Goal: Task Accomplishment & Management: Manage account settings

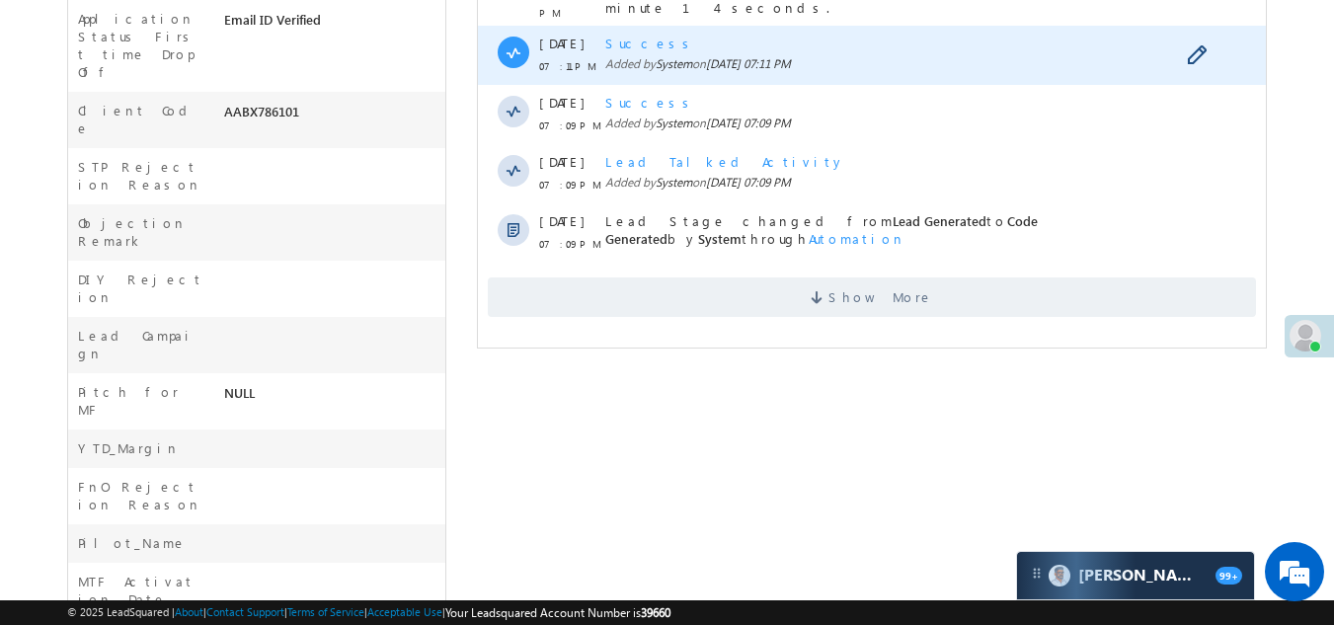
scroll to position [790, 0]
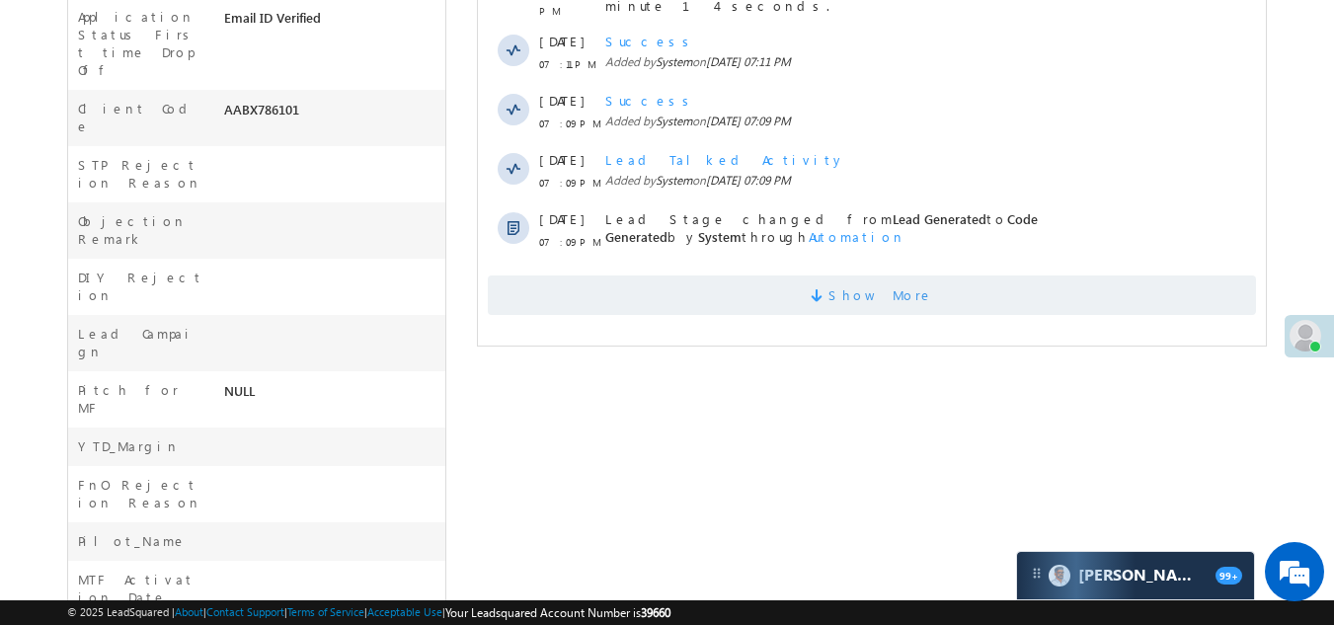
click at [678, 275] on span "Show More" at bounding box center [872, 294] width 768 height 39
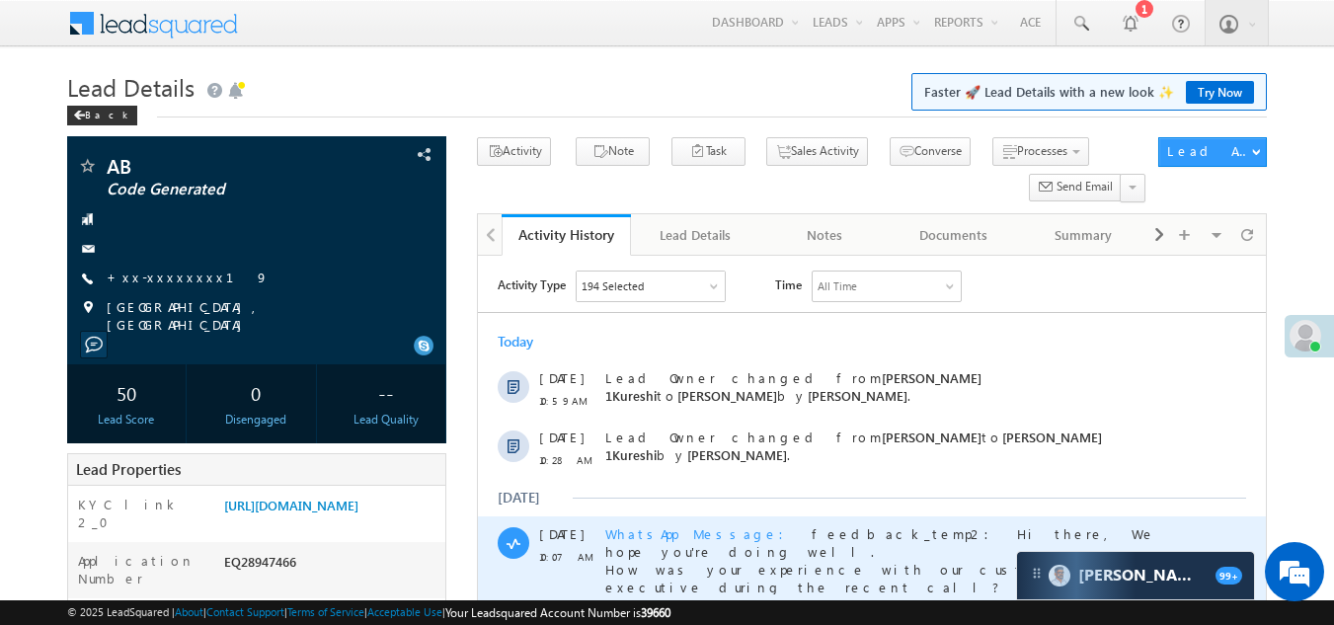
scroll to position [0, 0]
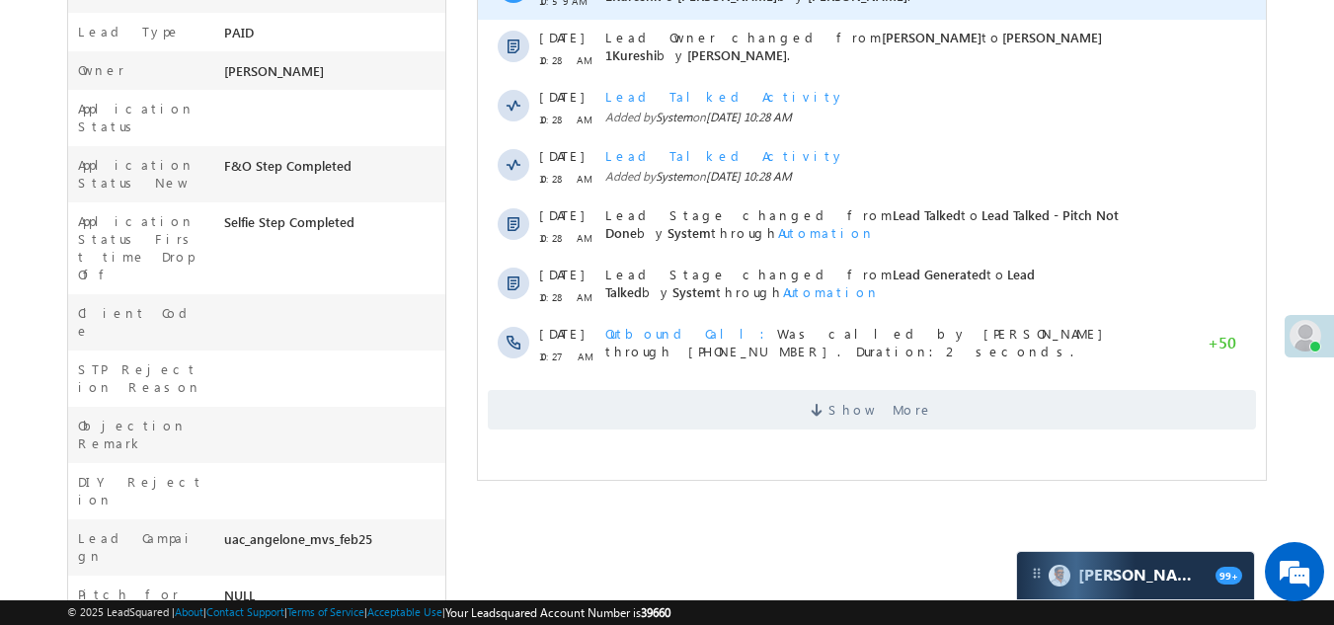
scroll to position [592, 0]
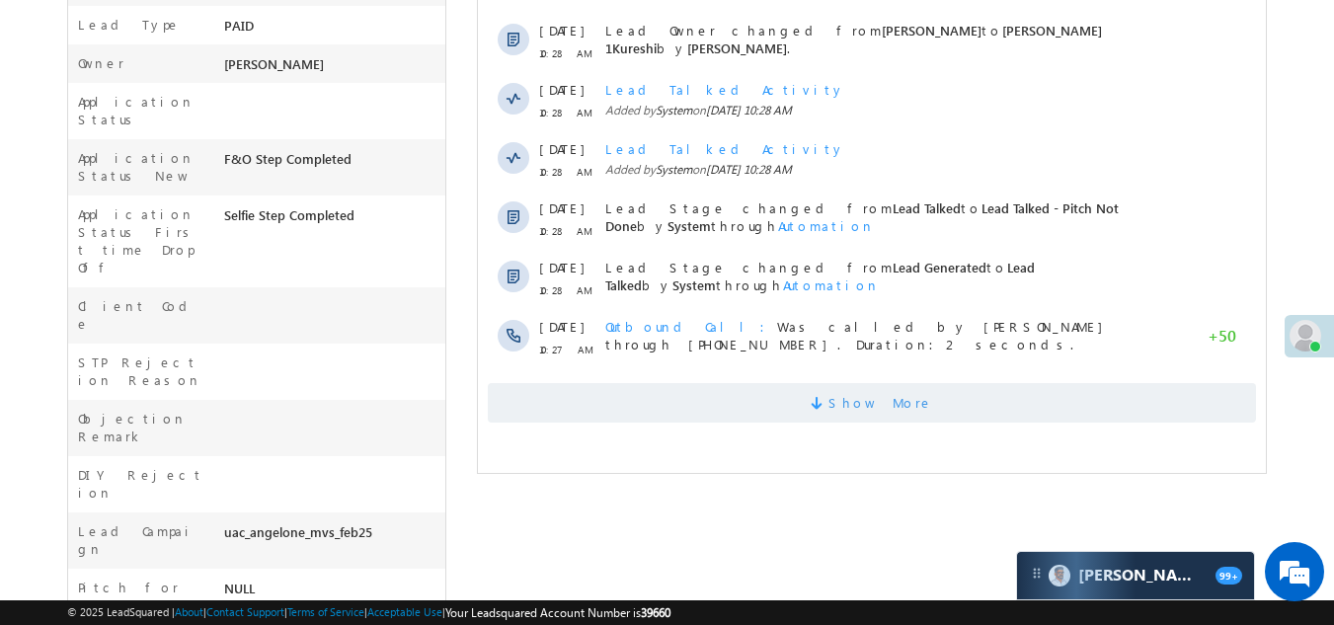
click at [655, 398] on span "Show More" at bounding box center [872, 402] width 768 height 39
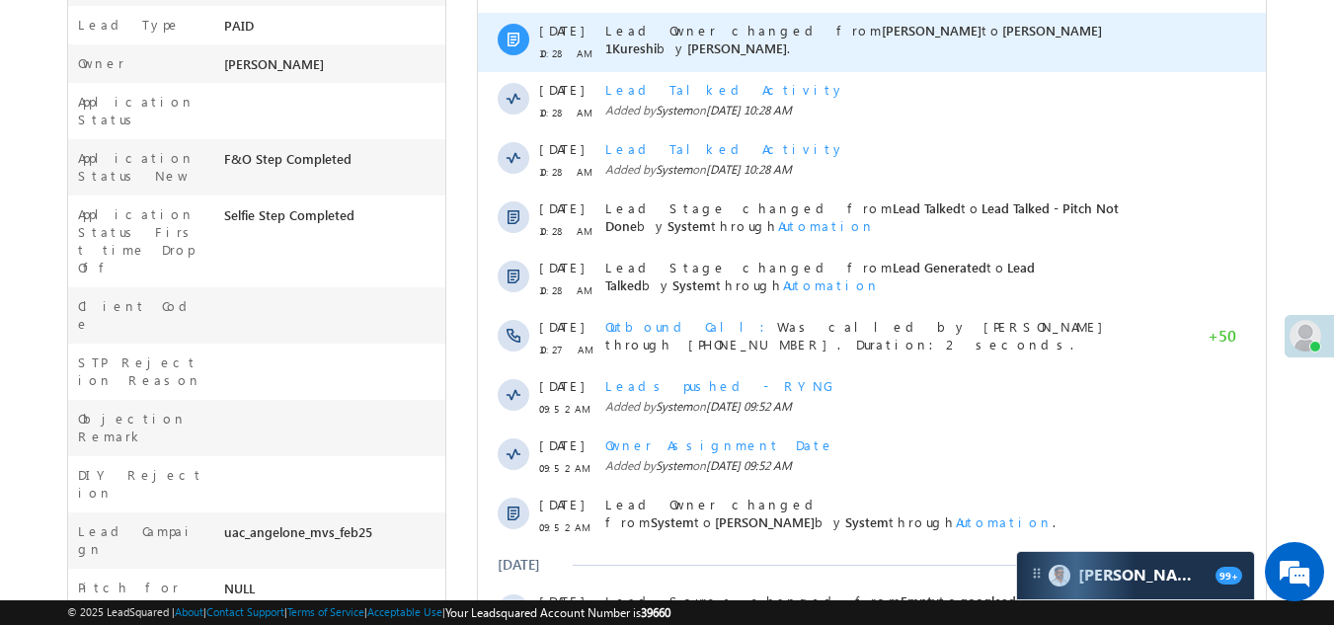
scroll to position [0, 0]
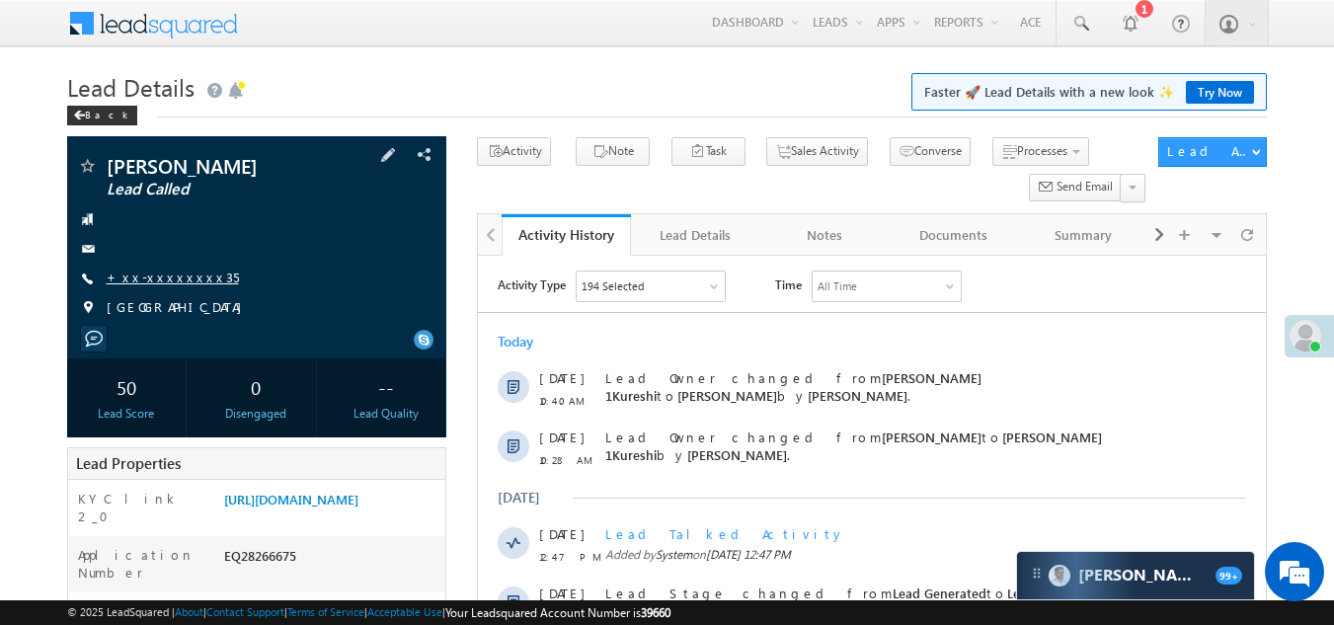
click at [163, 275] on link "+xx-xxxxxxxx35" at bounding box center [173, 277] width 132 height 17
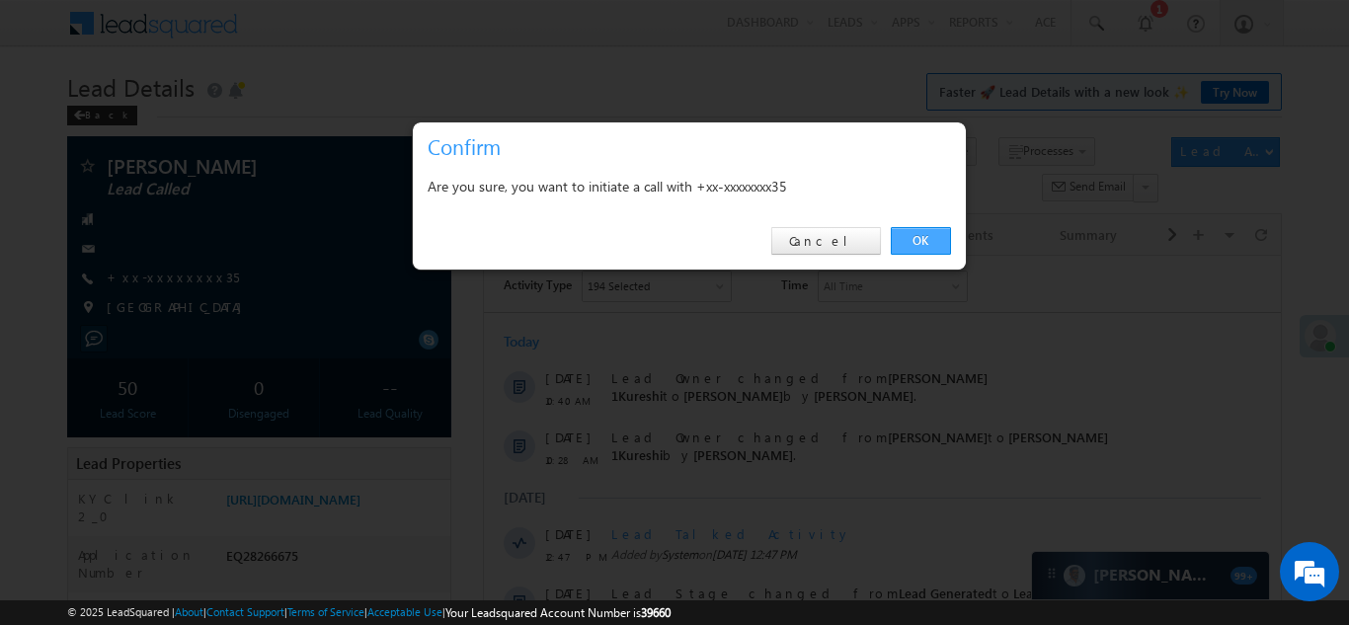
click at [921, 236] on link "OK" at bounding box center [921, 241] width 60 height 28
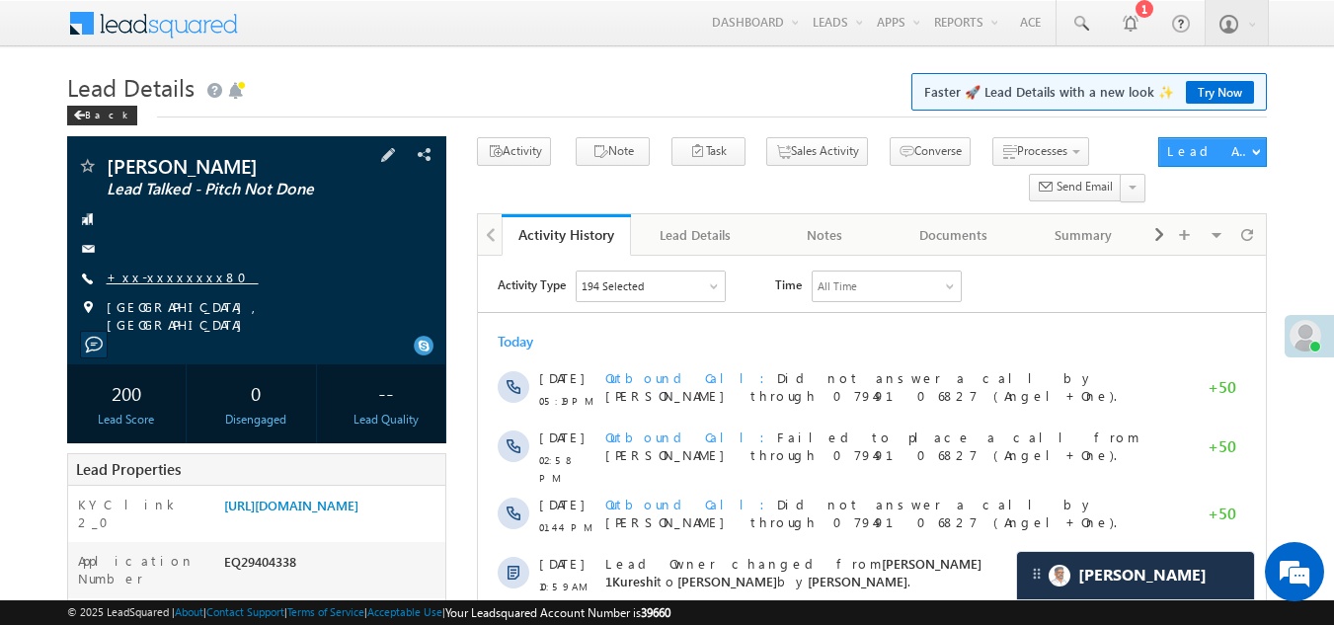
click at [168, 274] on link "+xx-xxxxxxxx80" at bounding box center [183, 277] width 152 height 17
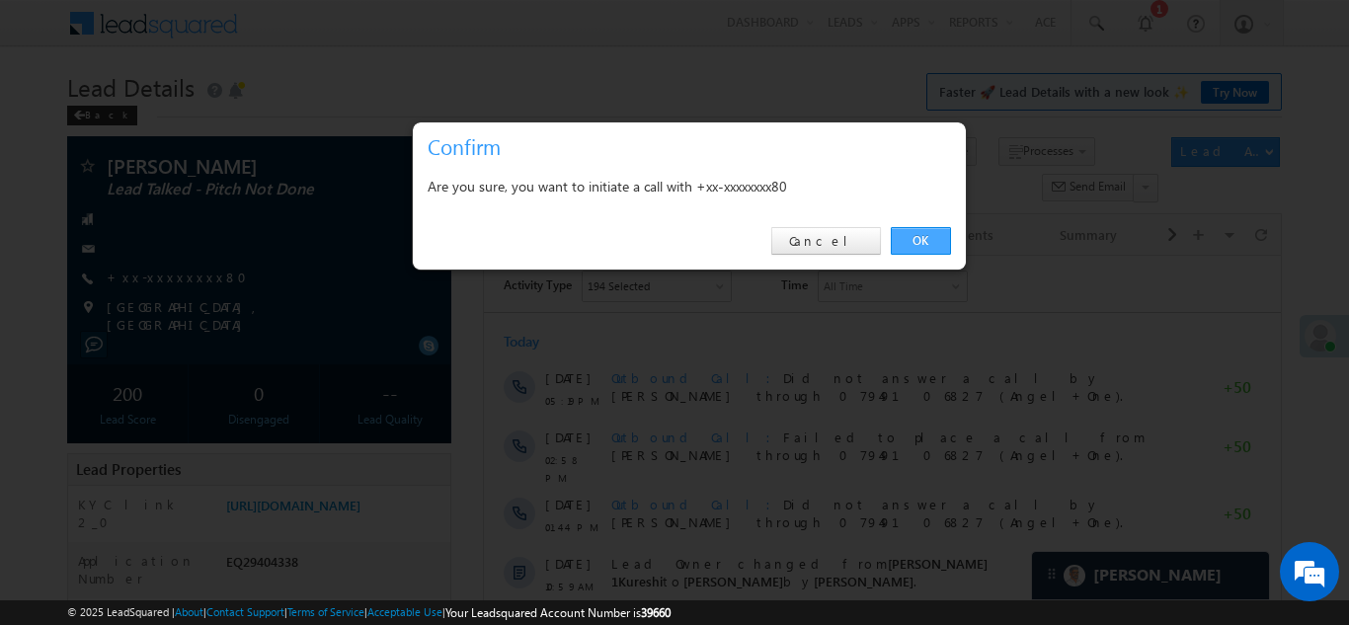
click at [918, 243] on link "OK" at bounding box center [921, 241] width 60 height 28
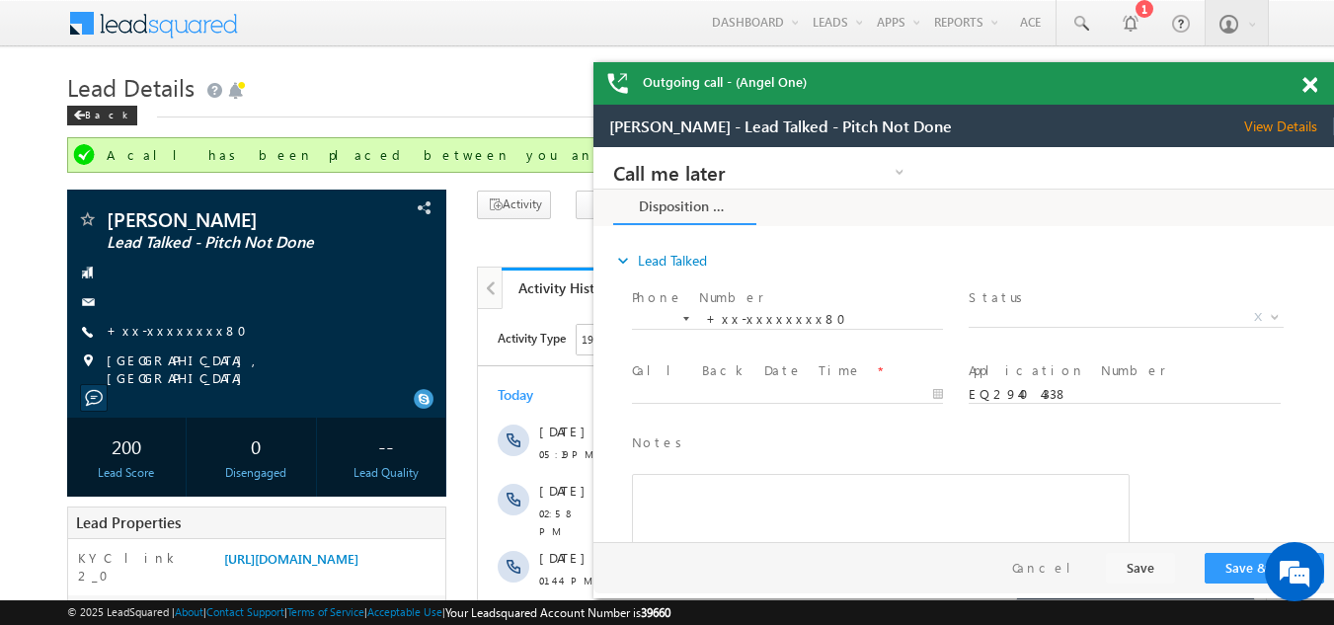
click at [1310, 83] on span at bounding box center [1309, 85] width 15 height 17
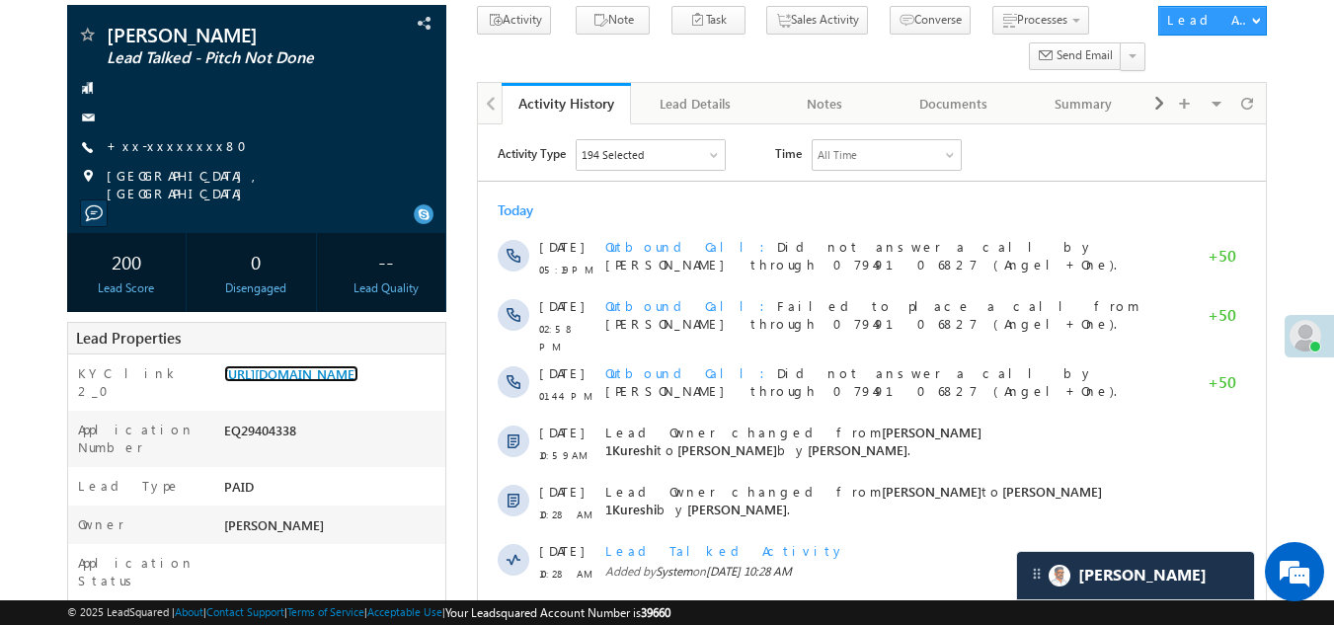
scroll to position [99, 0]
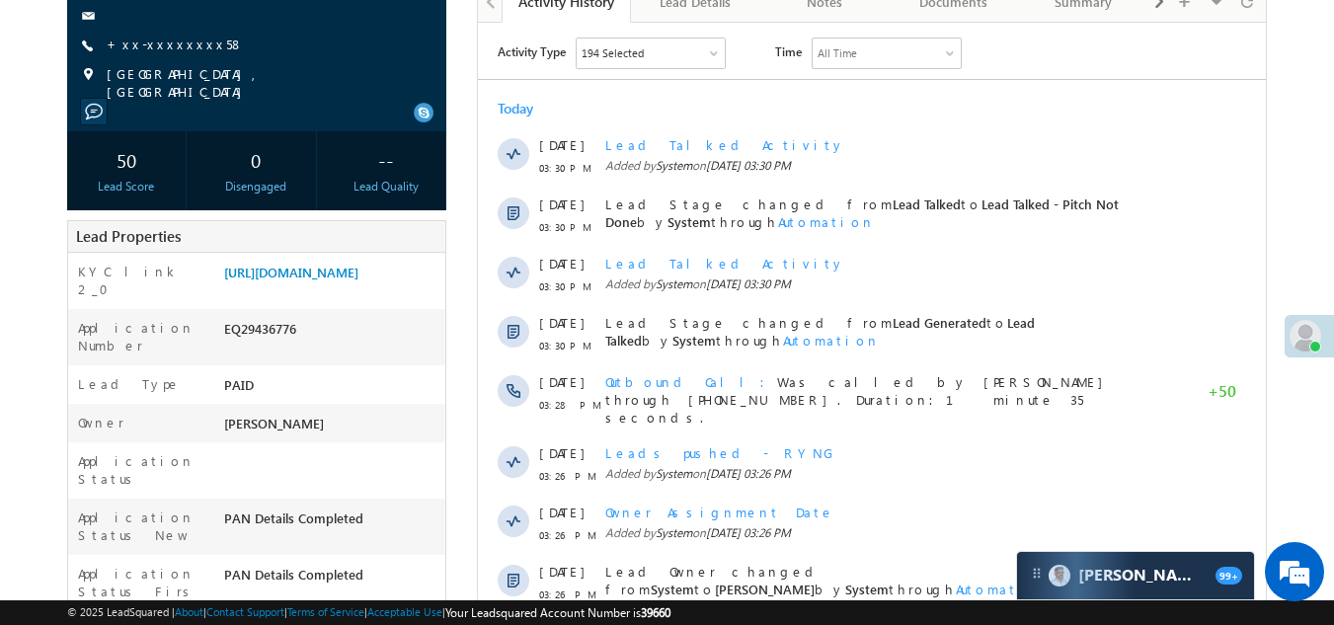
scroll to position [99, 0]
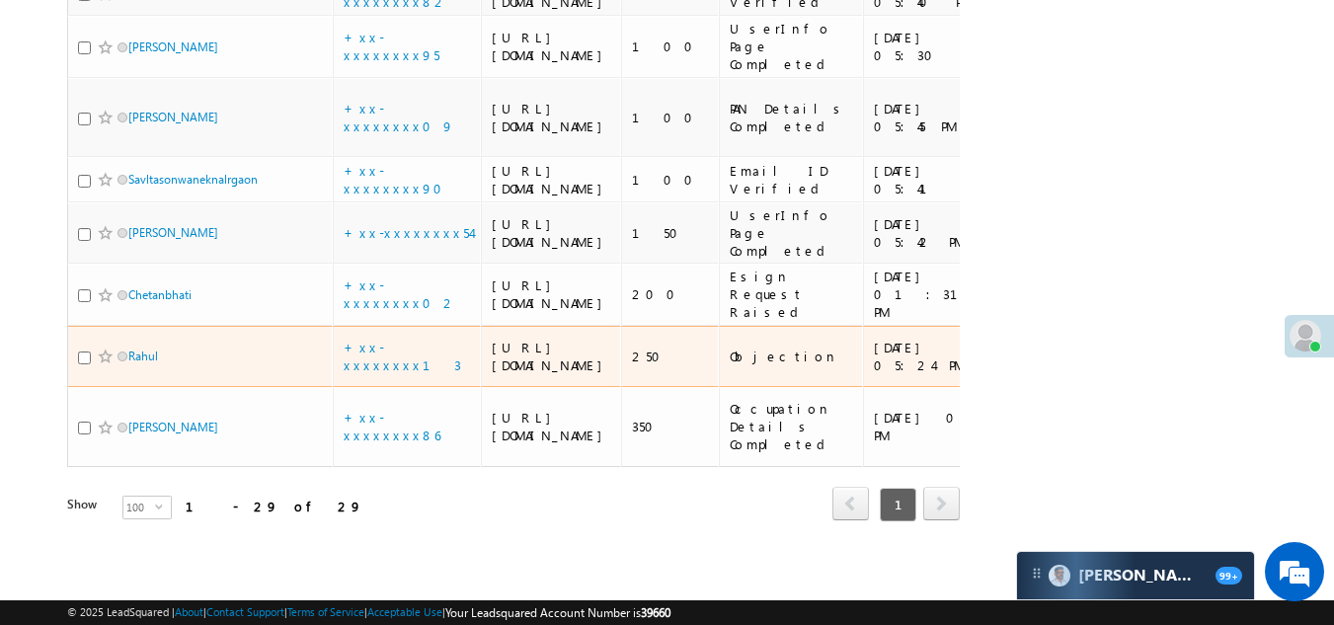
scroll to position [3053, 0]
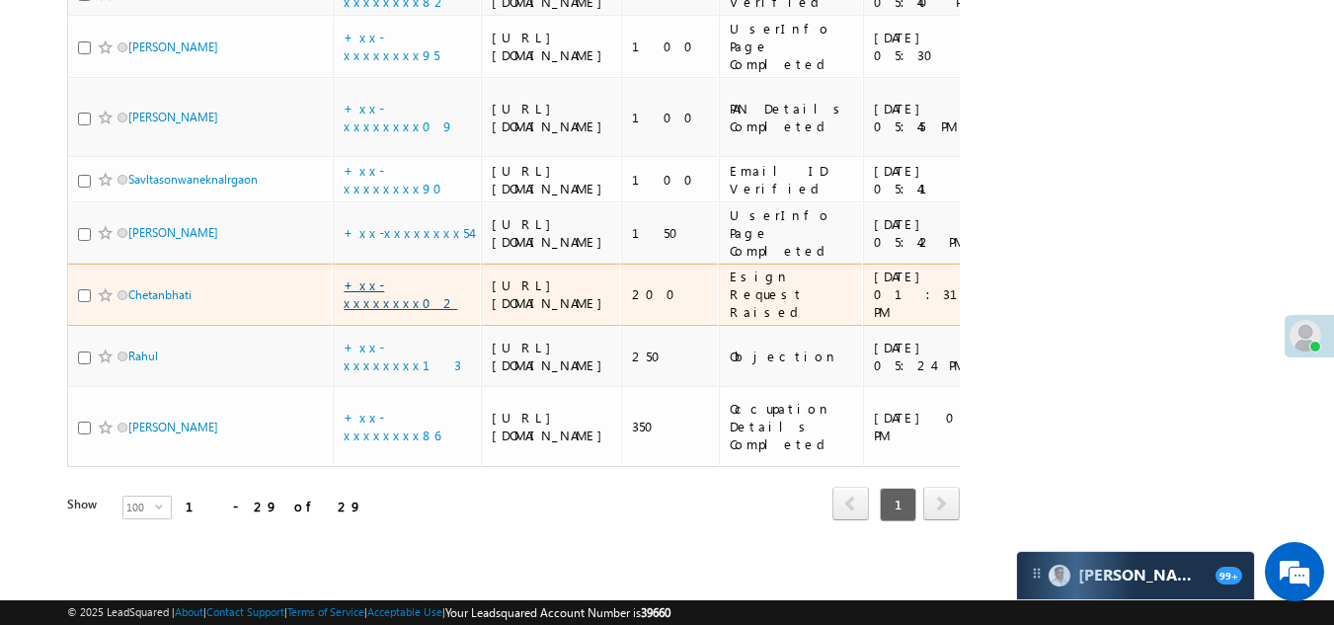
click at [393, 276] on link "+xx-xxxxxxxx02" at bounding box center [401, 293] width 114 height 35
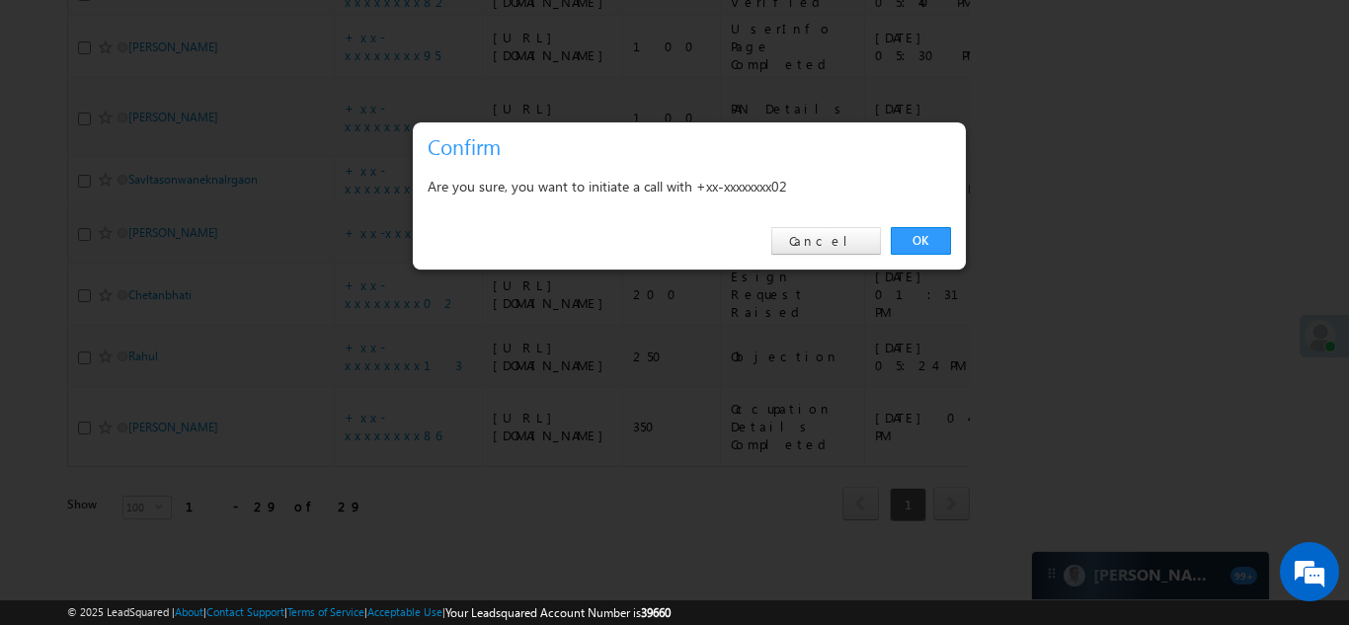
click at [926, 229] on link "OK" at bounding box center [921, 241] width 60 height 28
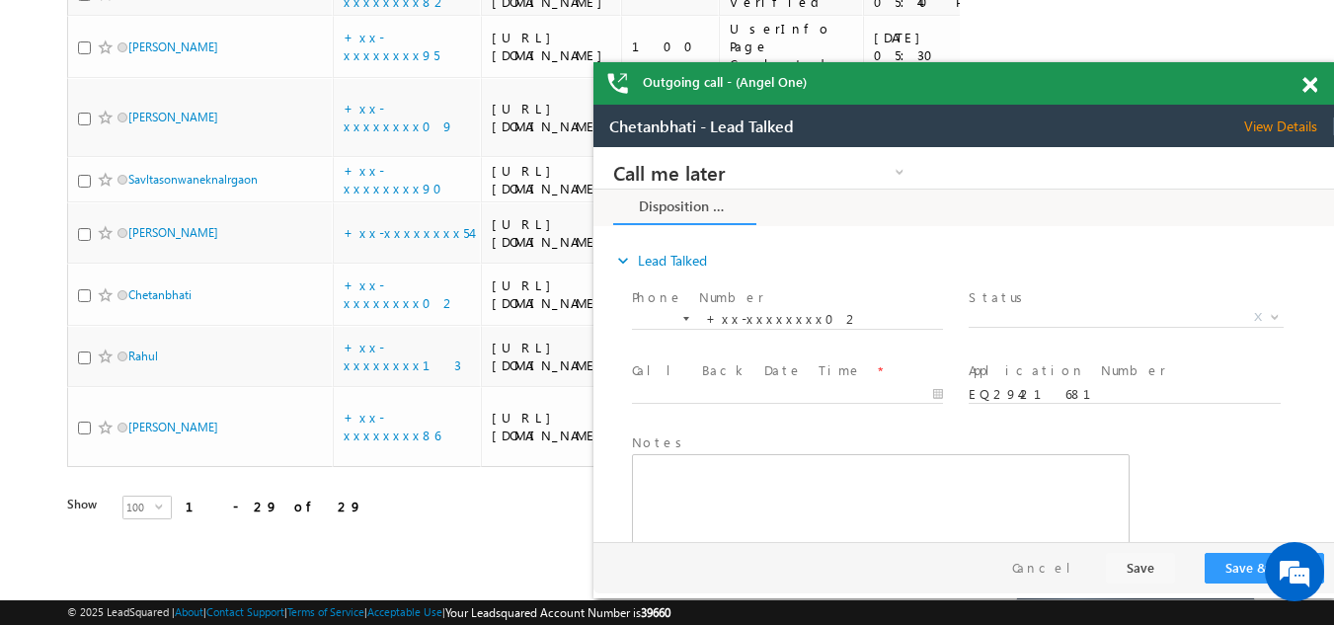
scroll to position [0, 0]
drag, startPoint x: 1519, startPoint y: 378, endPoint x: 977, endPoint y: 182, distance: 575.6
drag, startPoint x: 977, startPoint y: 182, endPoint x: 802, endPoint y: 511, distance: 373.7
click at [839, 368] on div "Call me later Campaign Success Commitment Cross Sell Customer Drop-off reasons …" at bounding box center [963, 344] width 741 height 395
click at [1313, 84] on span at bounding box center [1309, 85] width 15 height 17
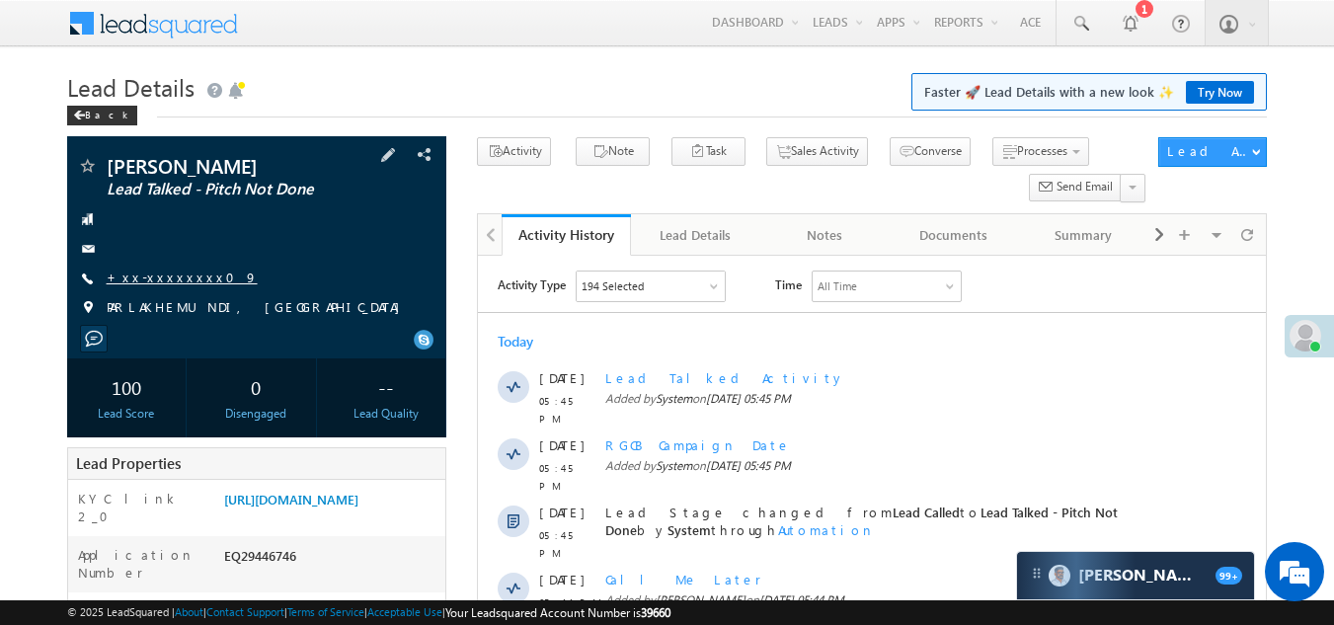
click at [160, 279] on link "+xx-xxxxxxxx09" at bounding box center [182, 277] width 151 height 17
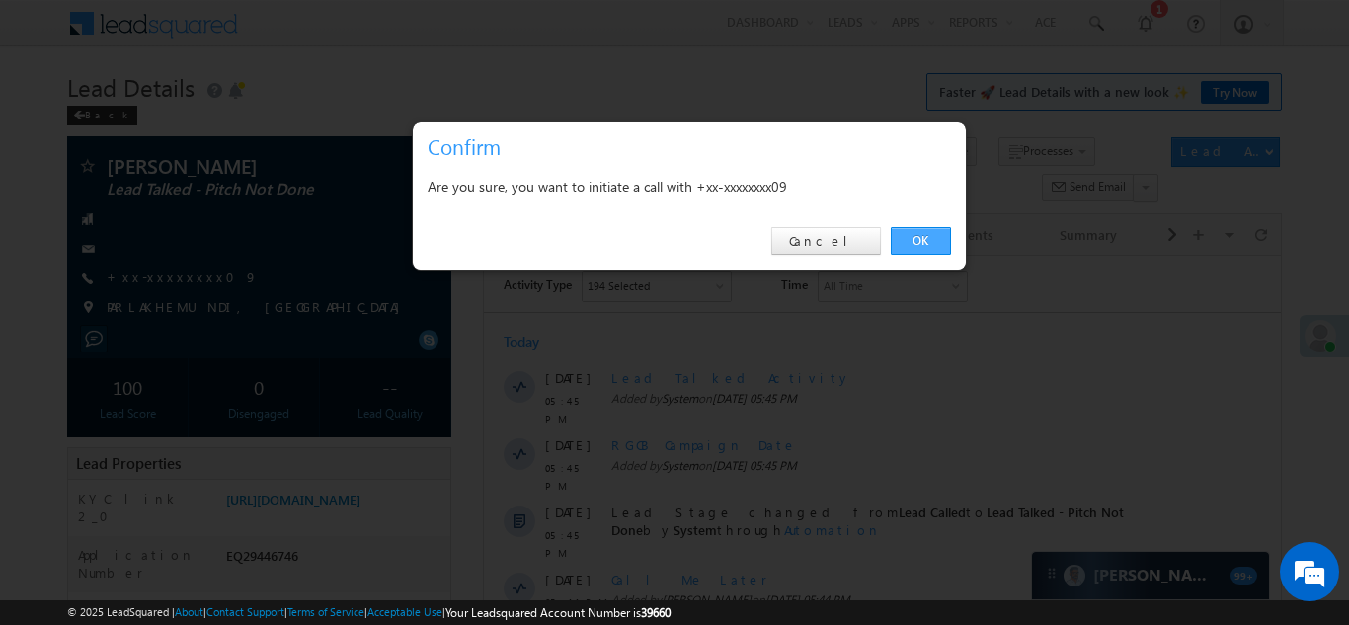
click at [914, 236] on link "OK" at bounding box center [921, 241] width 60 height 28
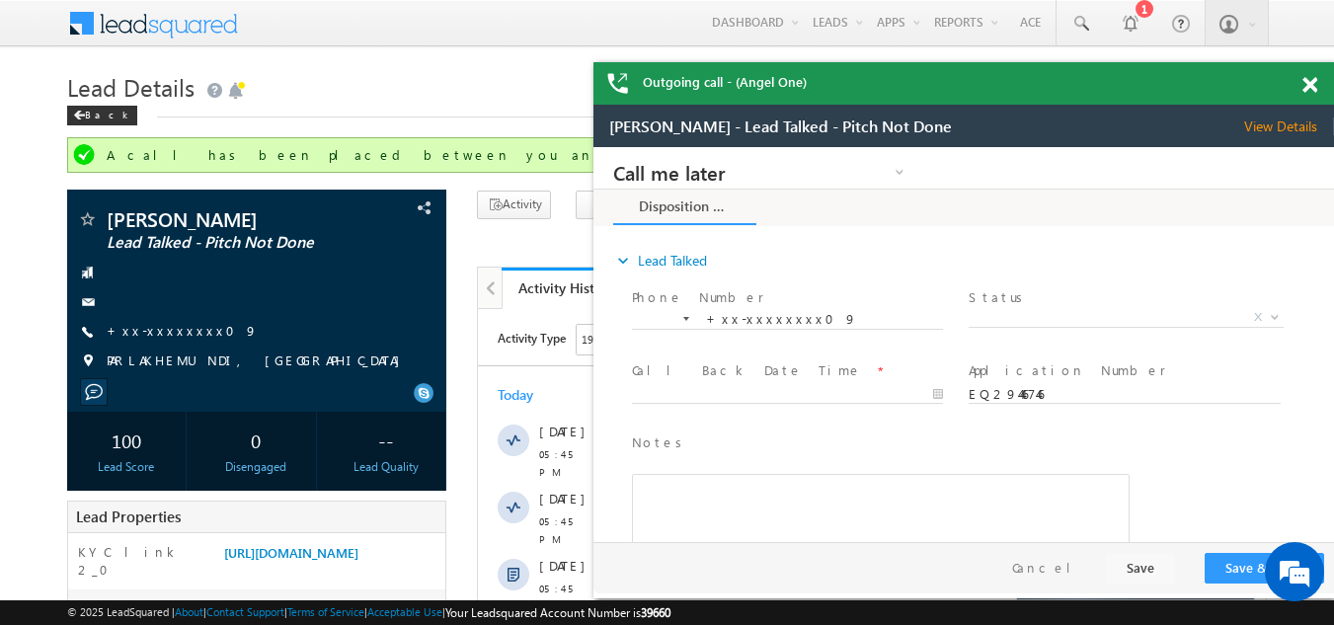
click at [1307, 82] on span at bounding box center [1309, 85] width 15 height 17
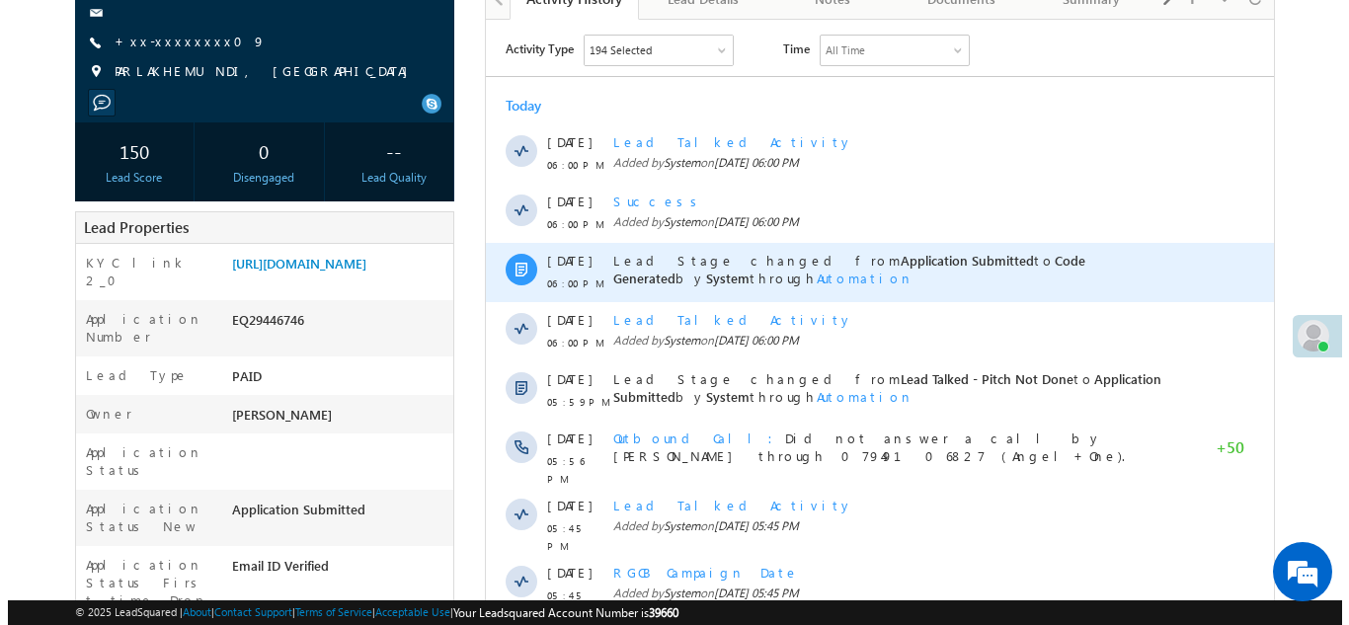
scroll to position [99, 0]
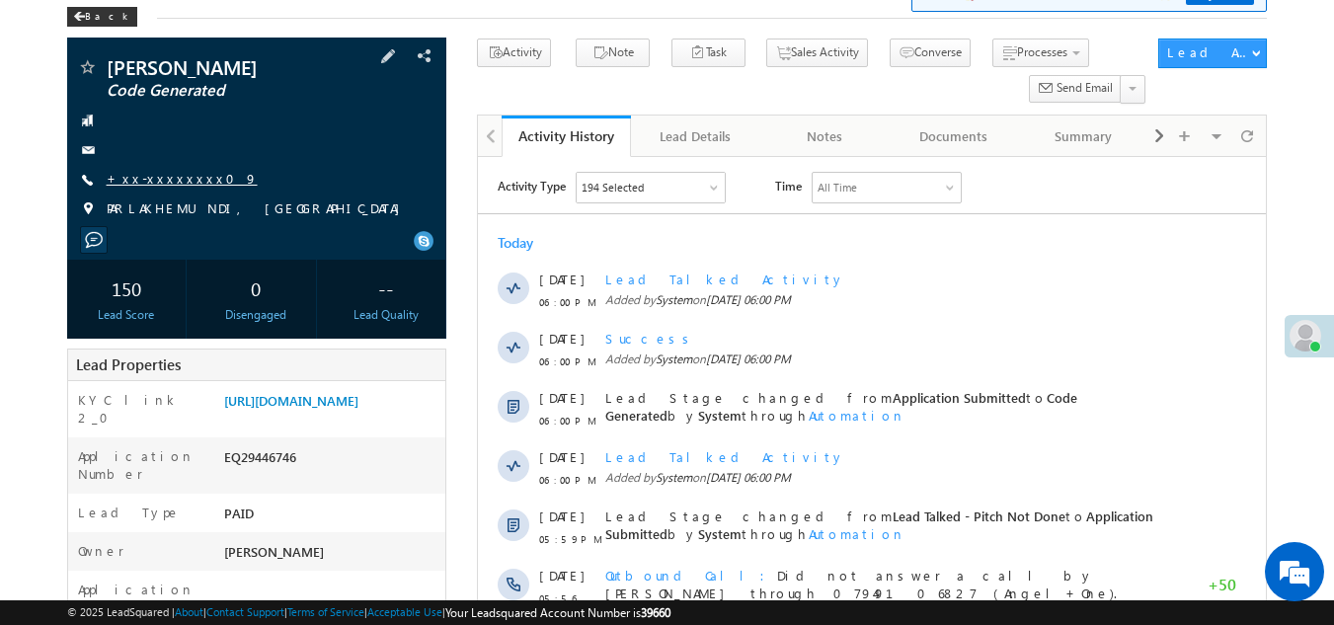
click at [161, 179] on link "+xx-xxxxxxxx09" at bounding box center [182, 178] width 151 height 17
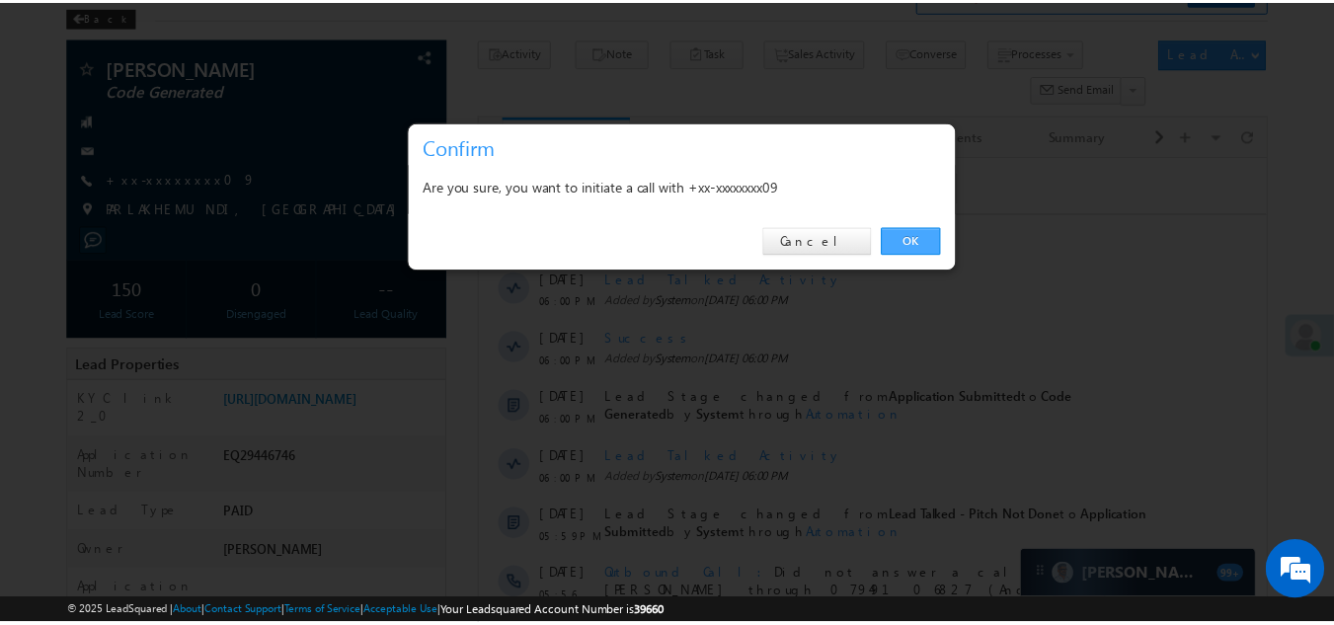
scroll to position [0, 0]
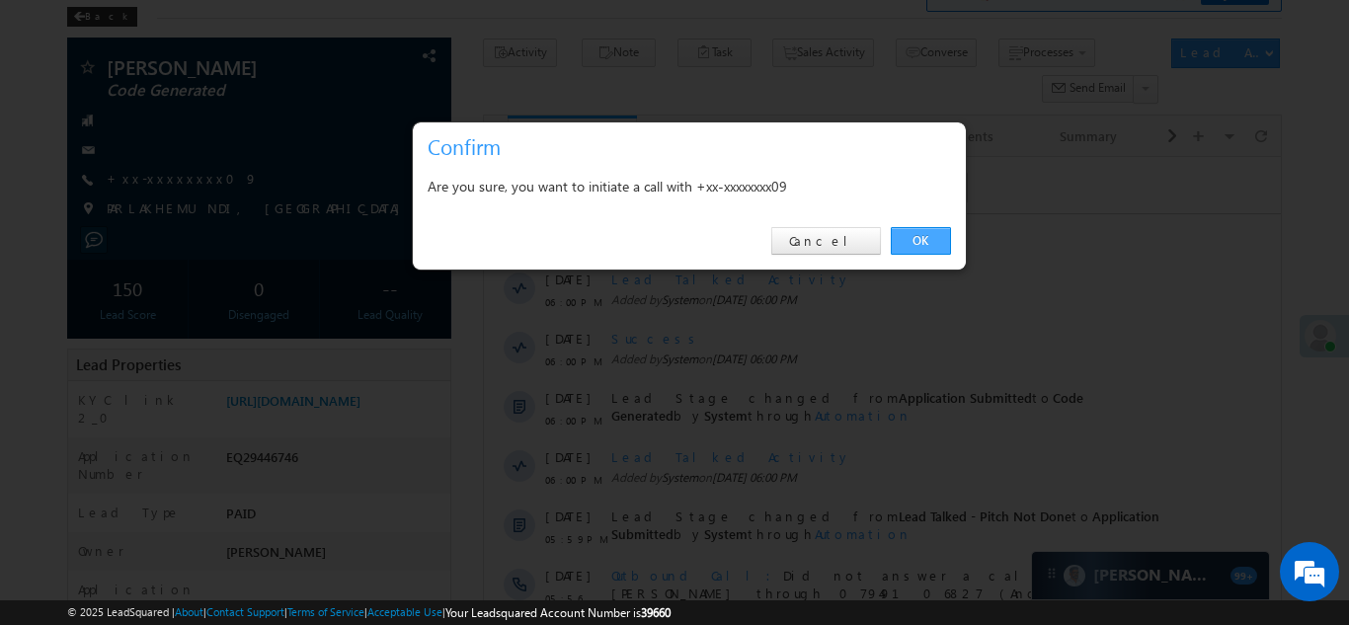
click at [924, 235] on link "OK" at bounding box center [921, 241] width 60 height 28
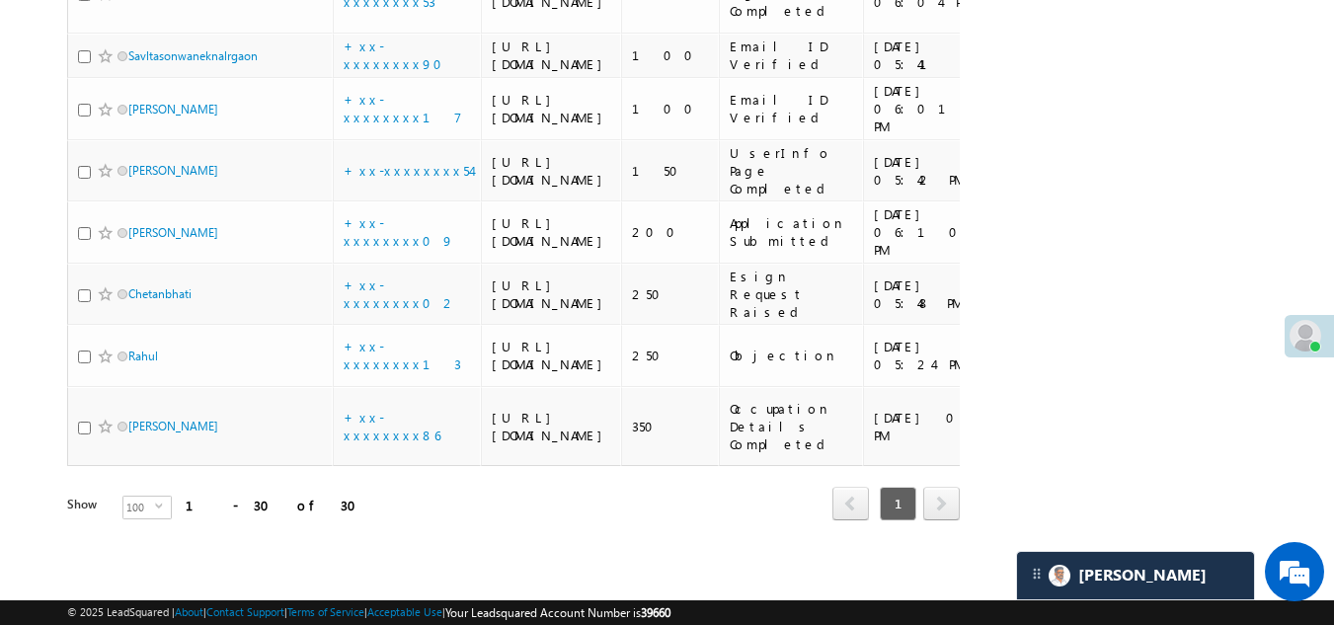
scroll to position [2270, 0]
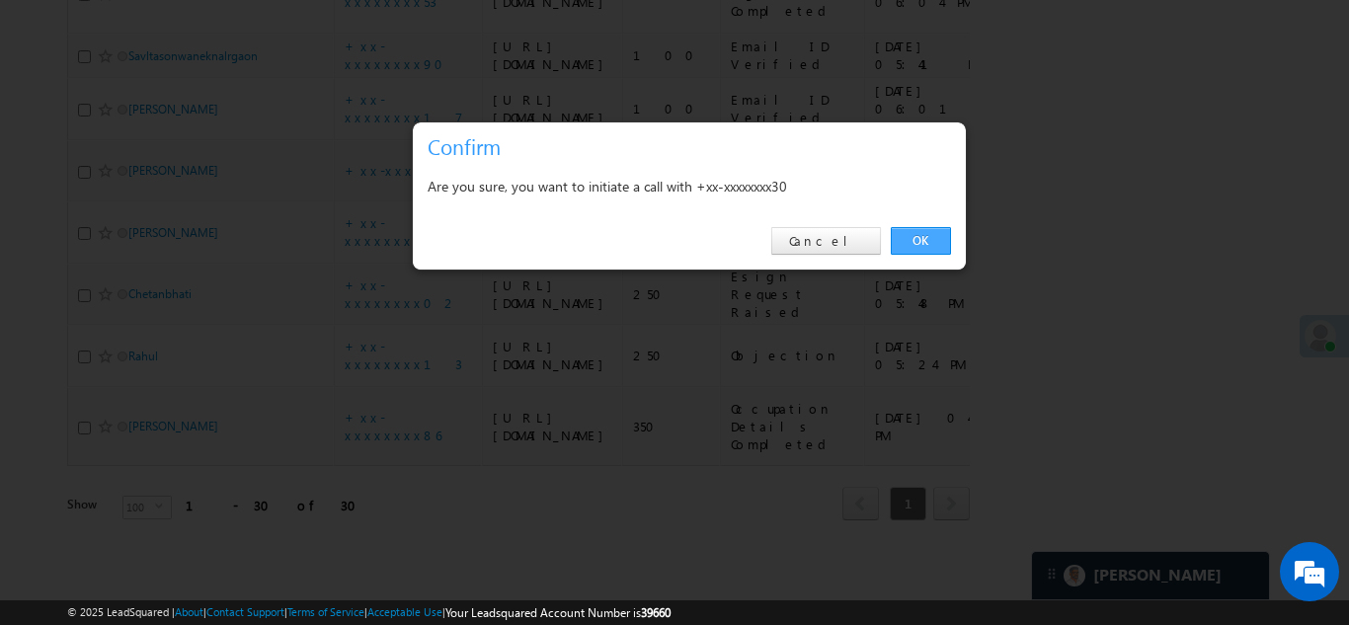
click at [916, 229] on link "OK" at bounding box center [921, 241] width 60 height 28
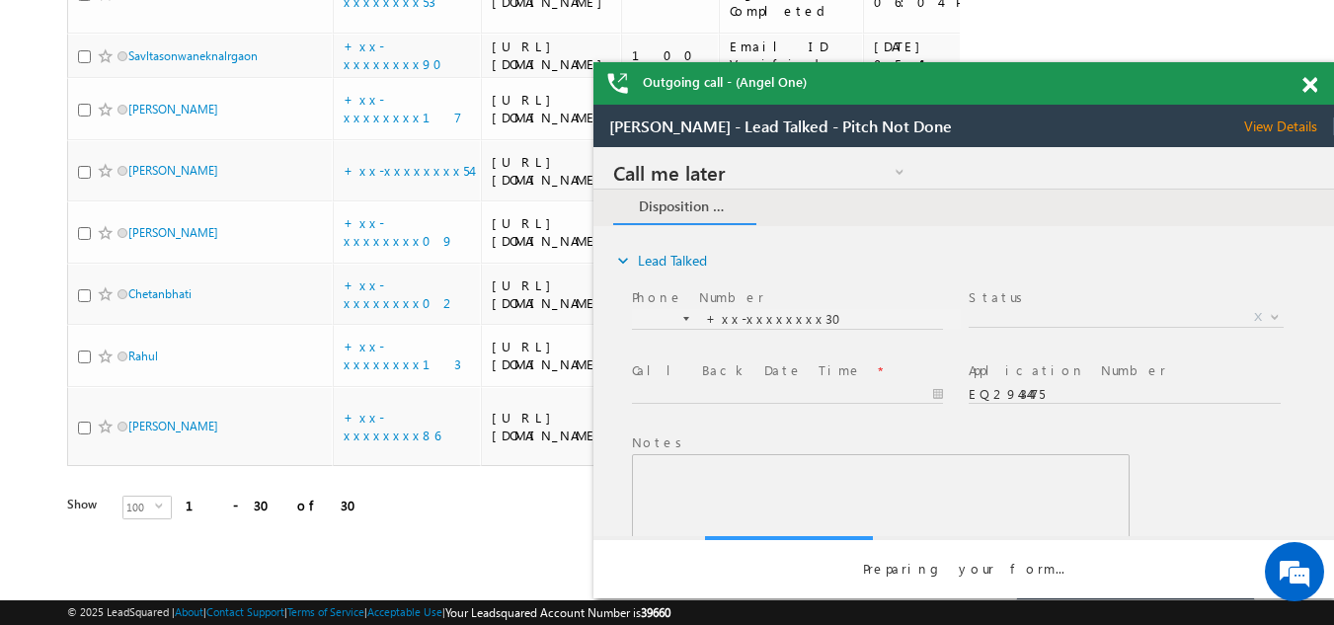
scroll to position [0, 0]
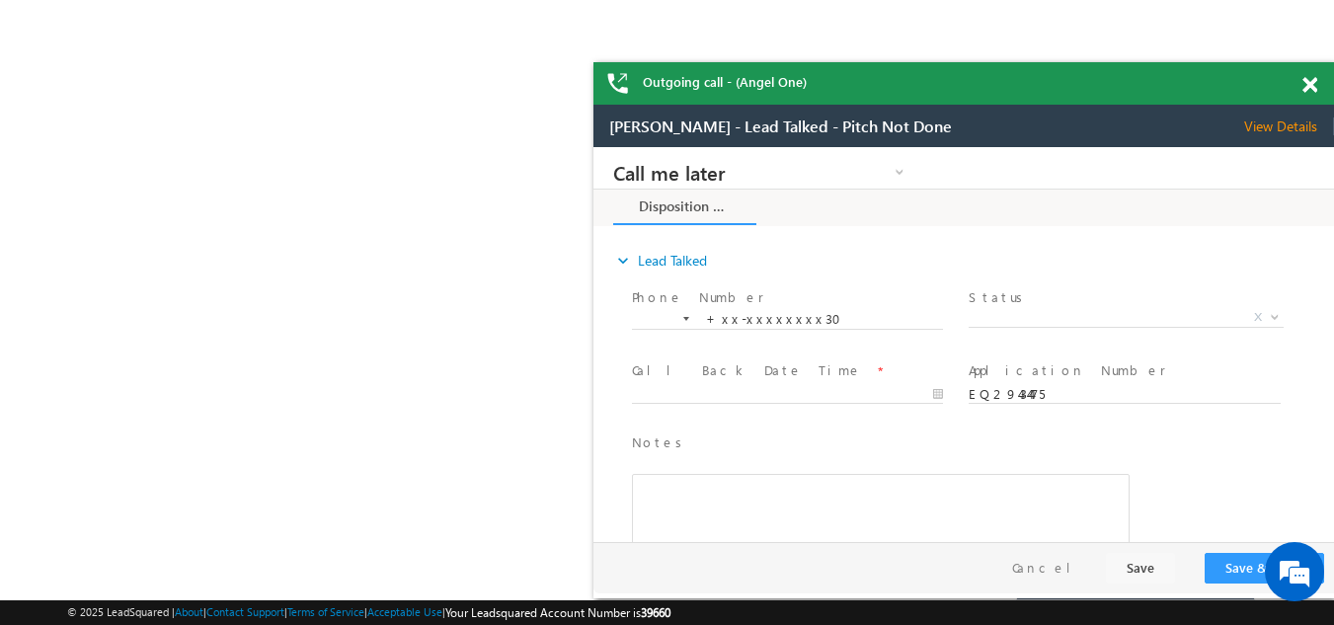
click at [1309, 81] on span at bounding box center [1309, 85] width 15 height 17
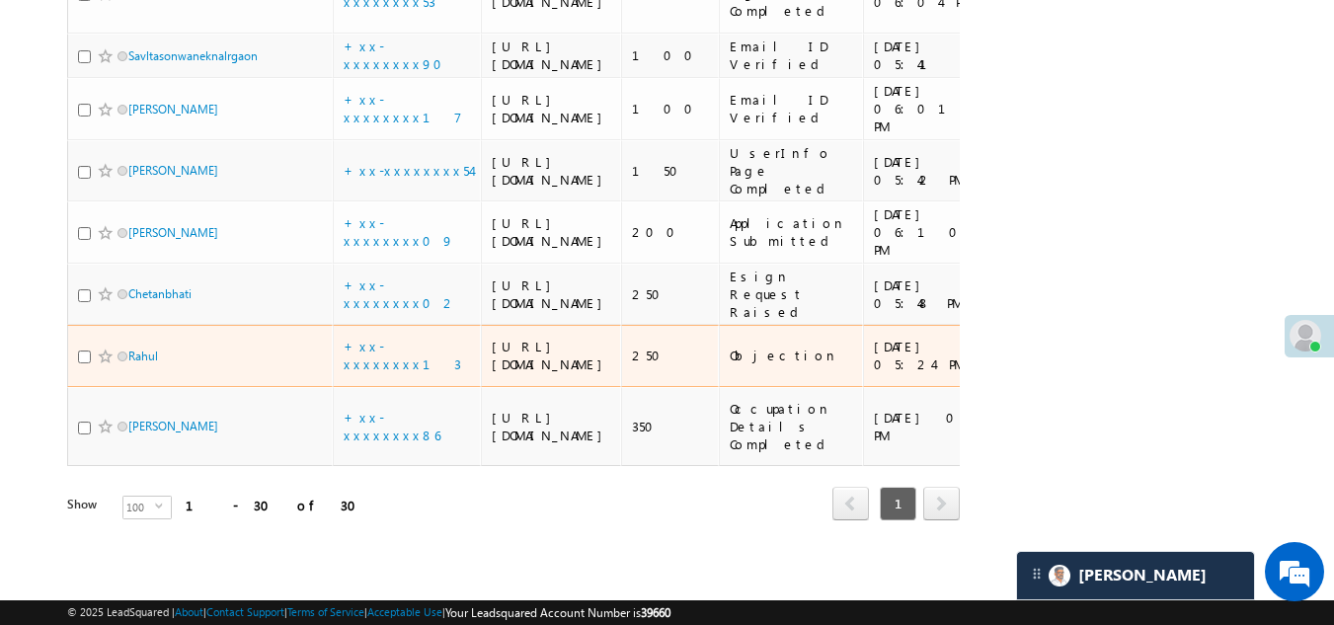
scroll to position [3222, 0]
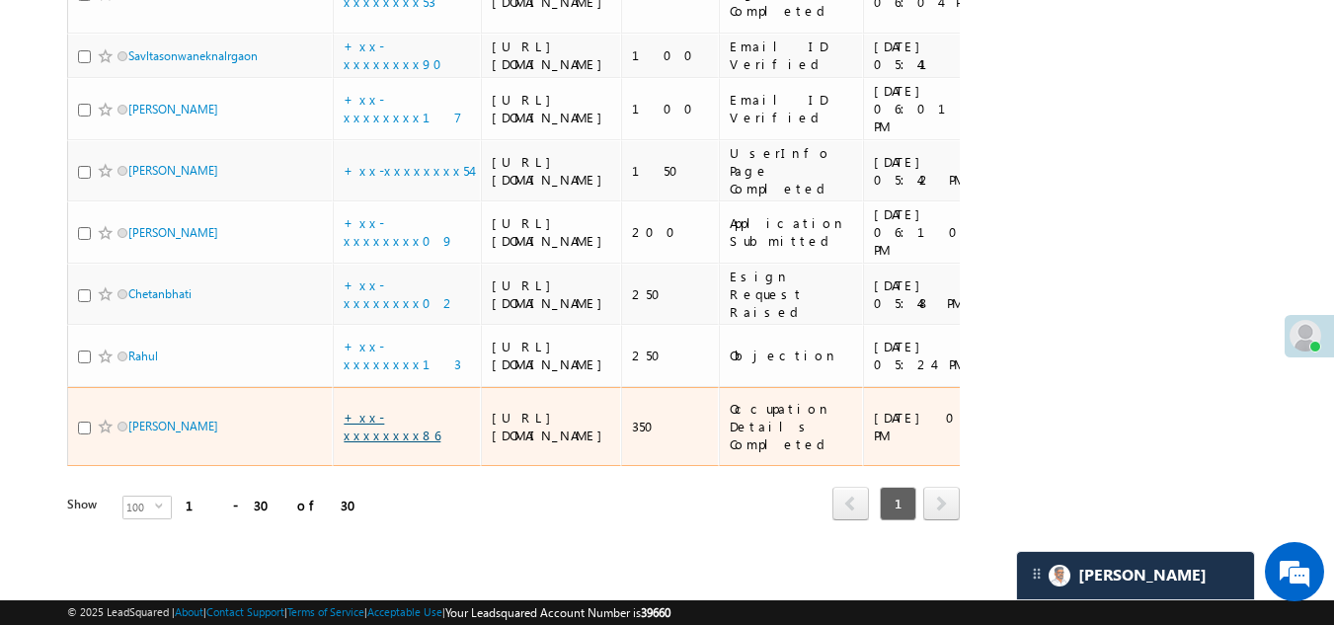
click at [407, 409] on link "+xx-xxxxxxxx86" at bounding box center [392, 426] width 97 height 35
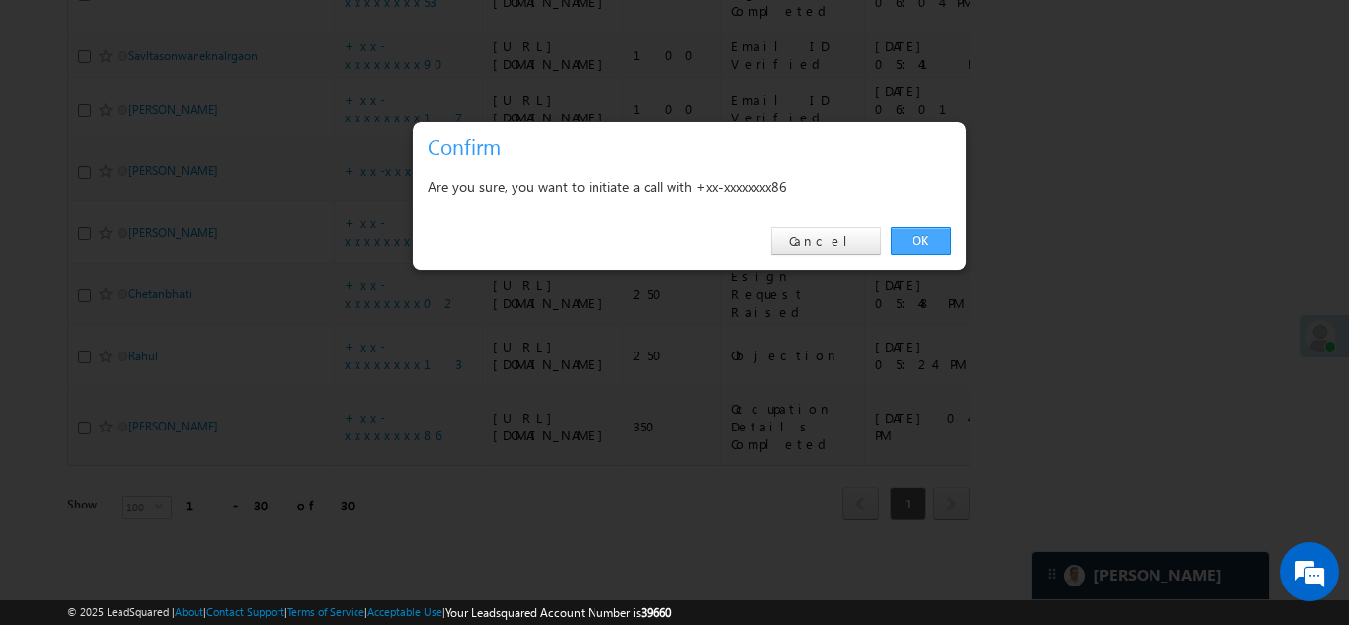
click at [917, 242] on link "OK" at bounding box center [921, 241] width 60 height 28
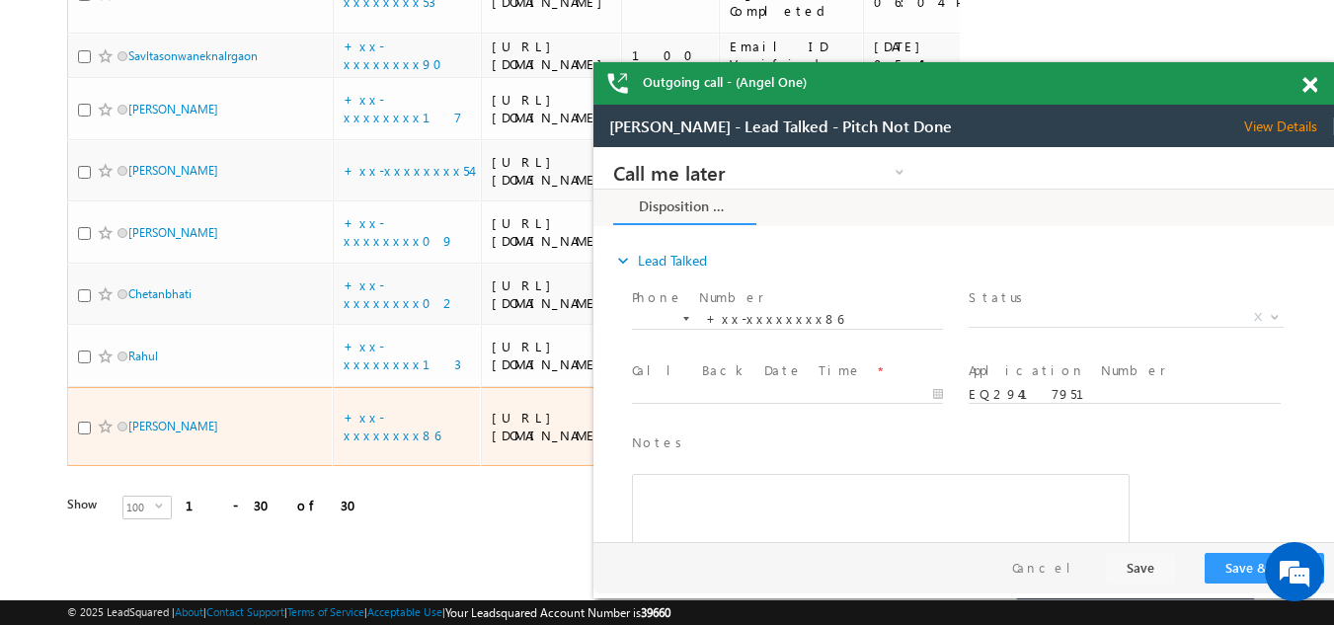
scroll to position [0, 0]
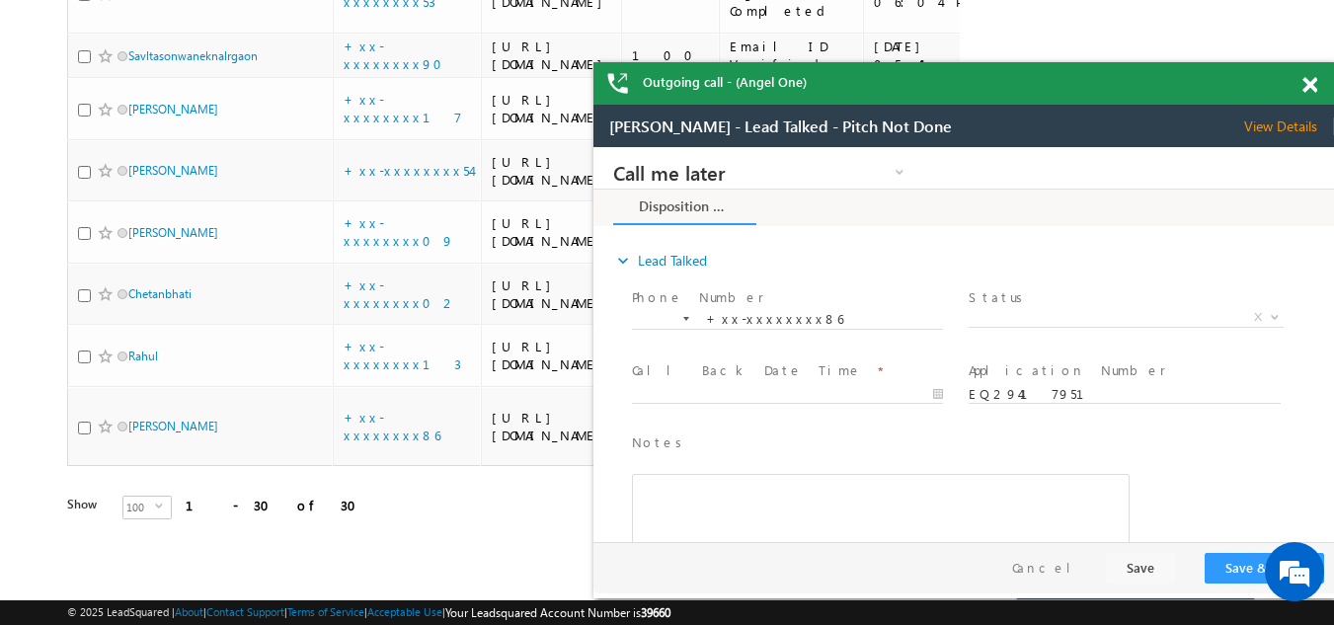
click at [1309, 86] on span at bounding box center [1309, 85] width 15 height 17
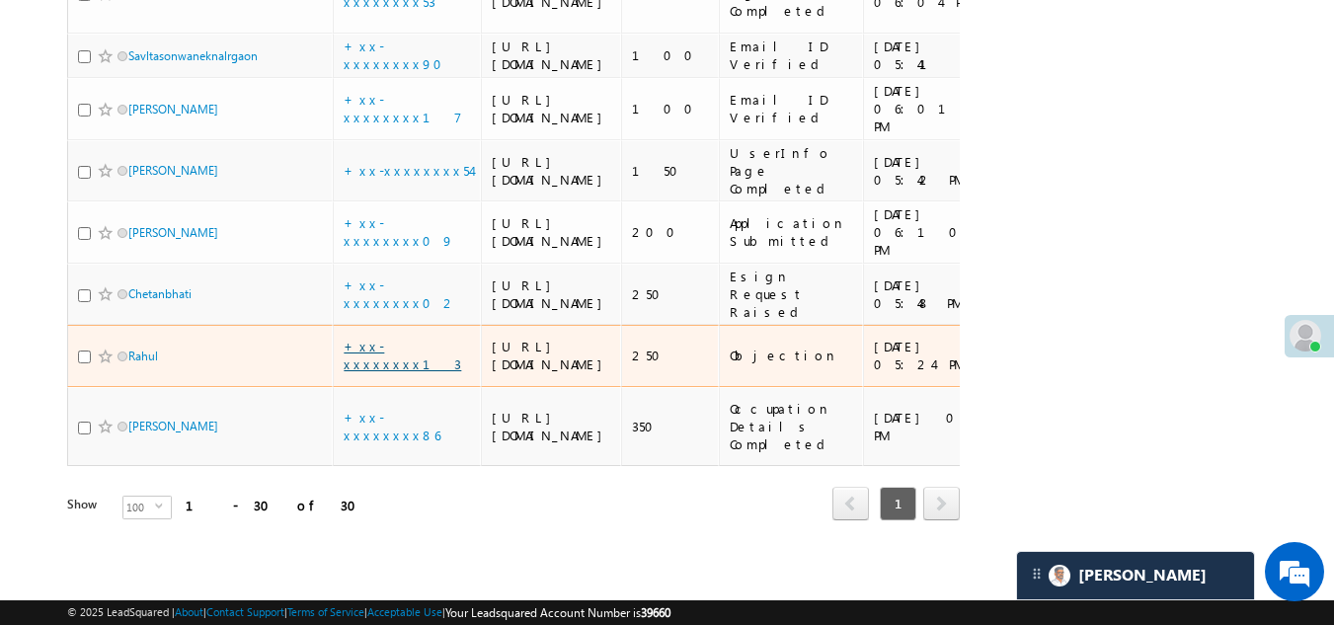
click at [388, 338] on link "+xx-xxxxxxxx13" at bounding box center [402, 355] width 117 height 35
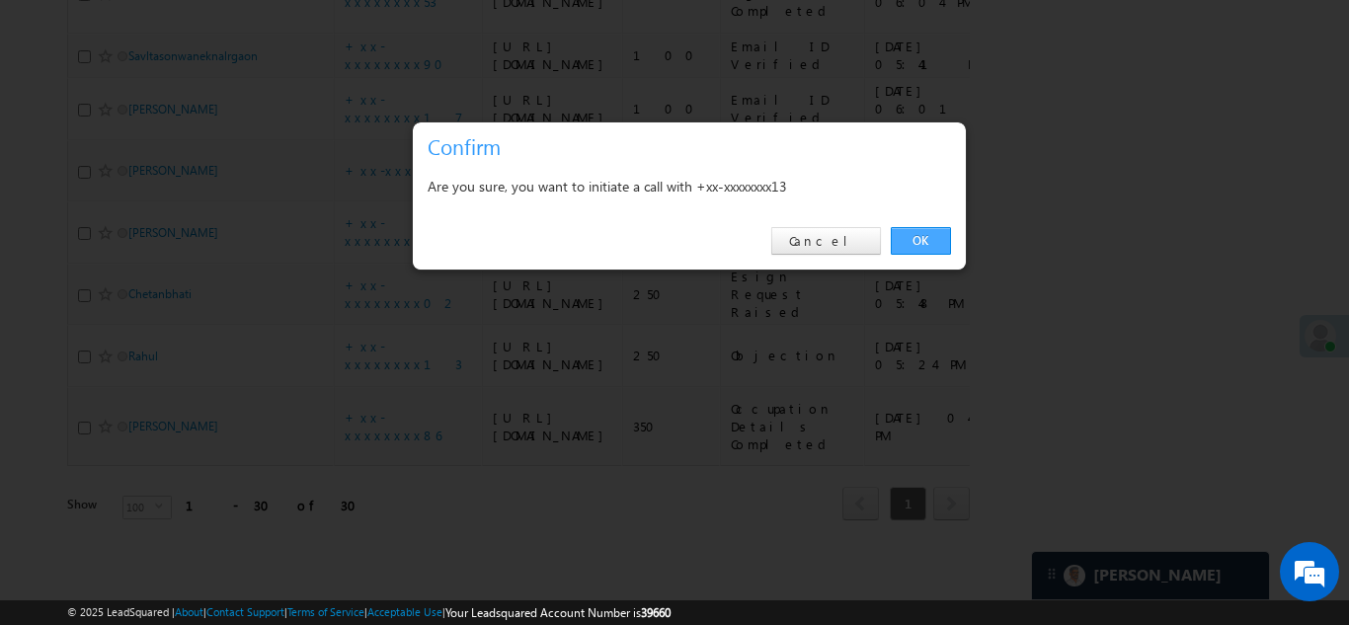
click at [919, 246] on link "OK" at bounding box center [921, 241] width 60 height 28
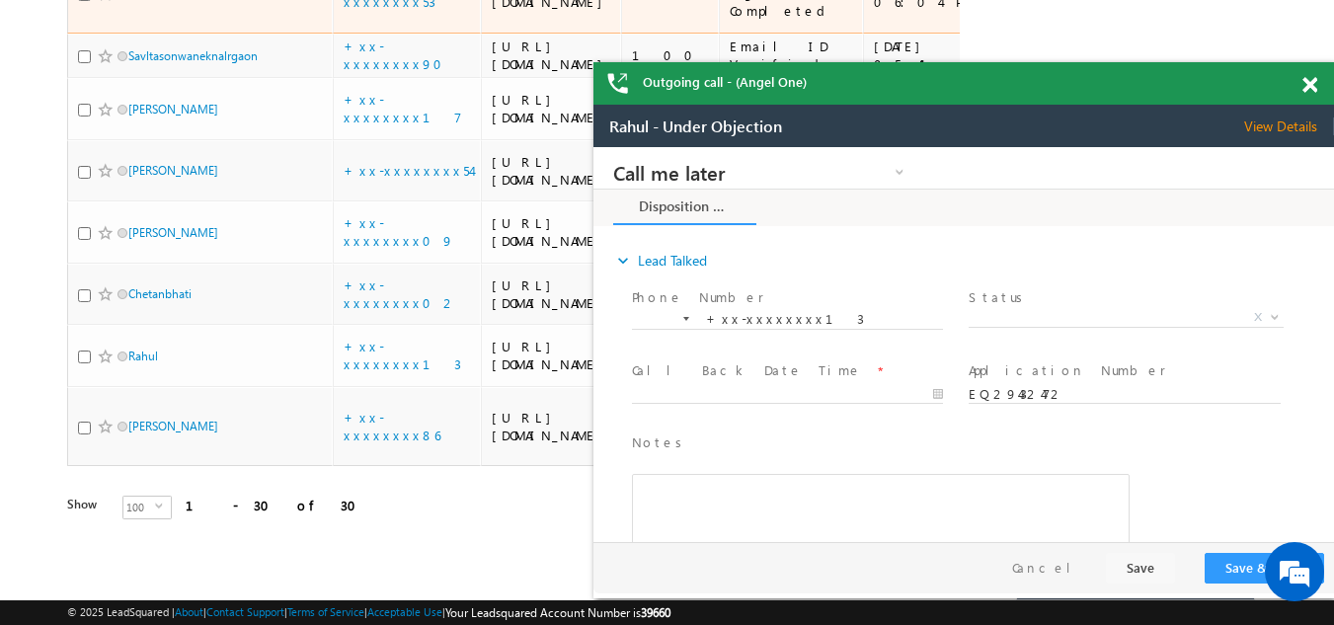
scroll to position [2136, 0]
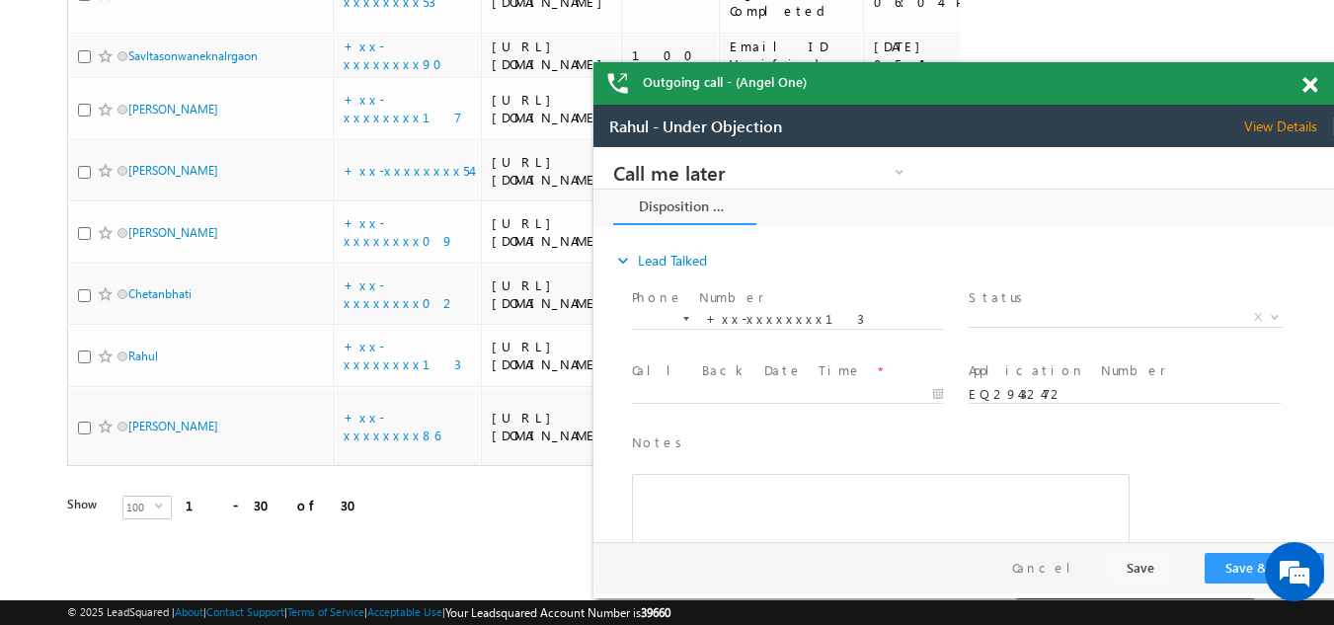
click at [1290, 123] on span "View Details" at bounding box center [1289, 126] width 90 height 18
click at [1309, 83] on span at bounding box center [1309, 85] width 15 height 17
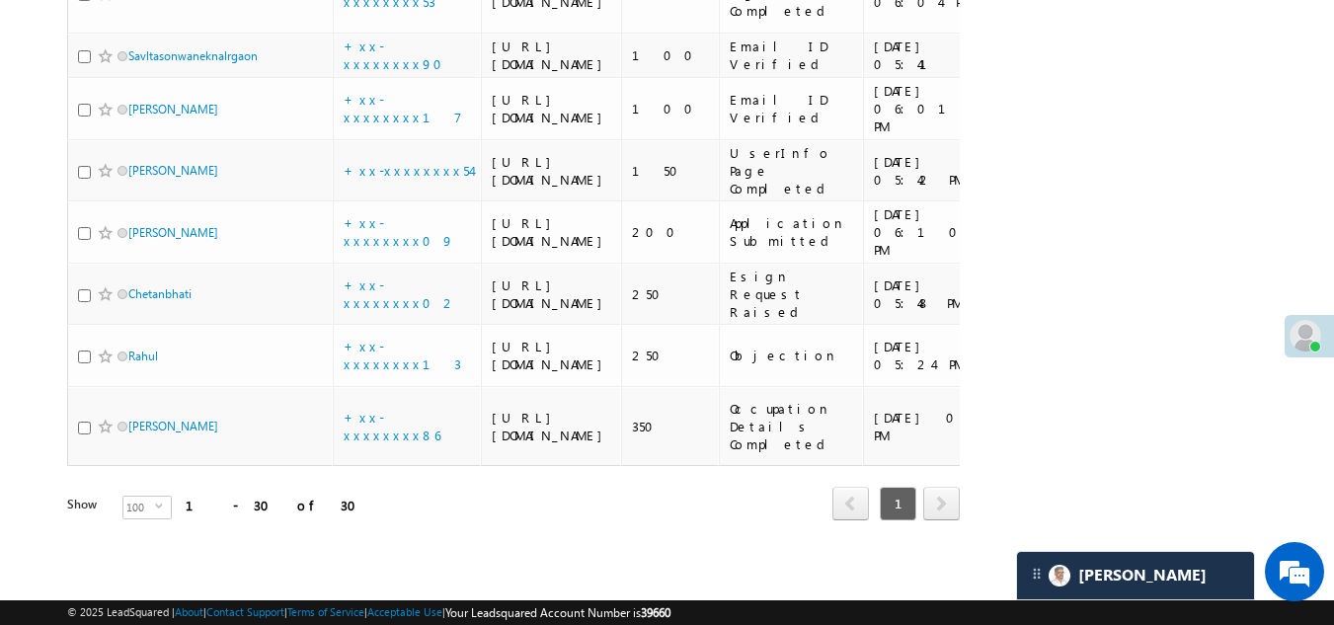
scroll to position [3222, 0]
click at [1313, 334] on span at bounding box center [1305, 336] width 32 height 32
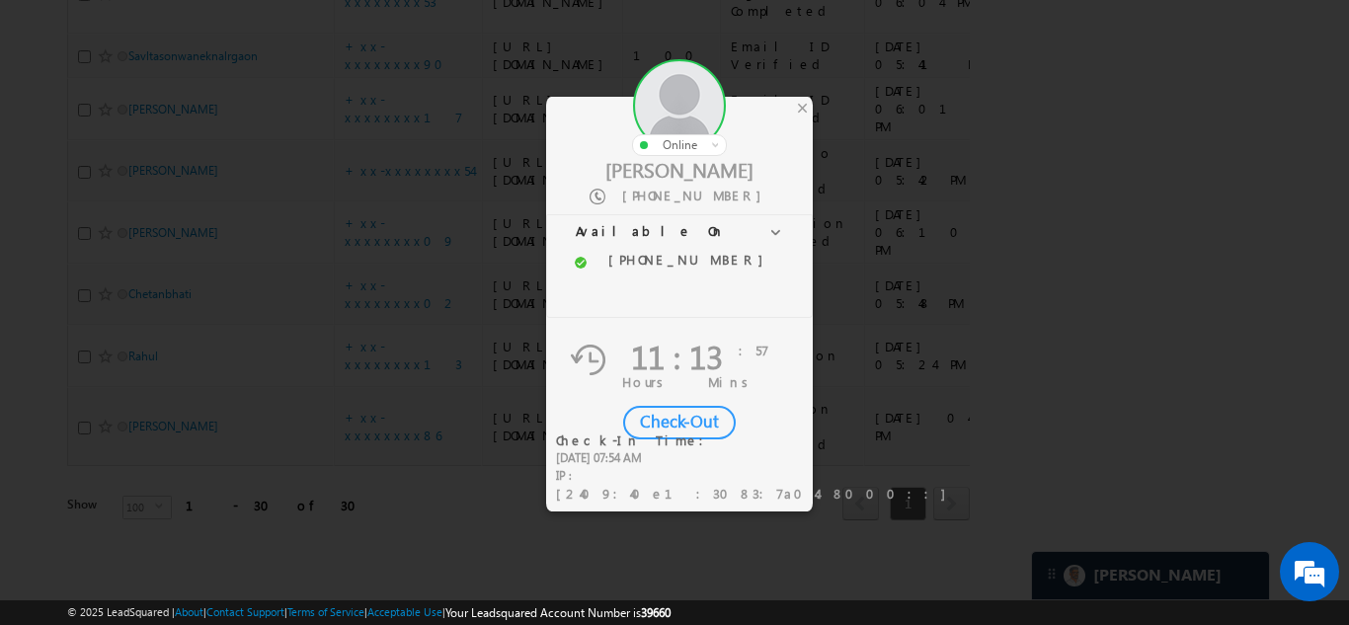
click at [686, 421] on div "Check-Out" at bounding box center [679, 423] width 113 height 34
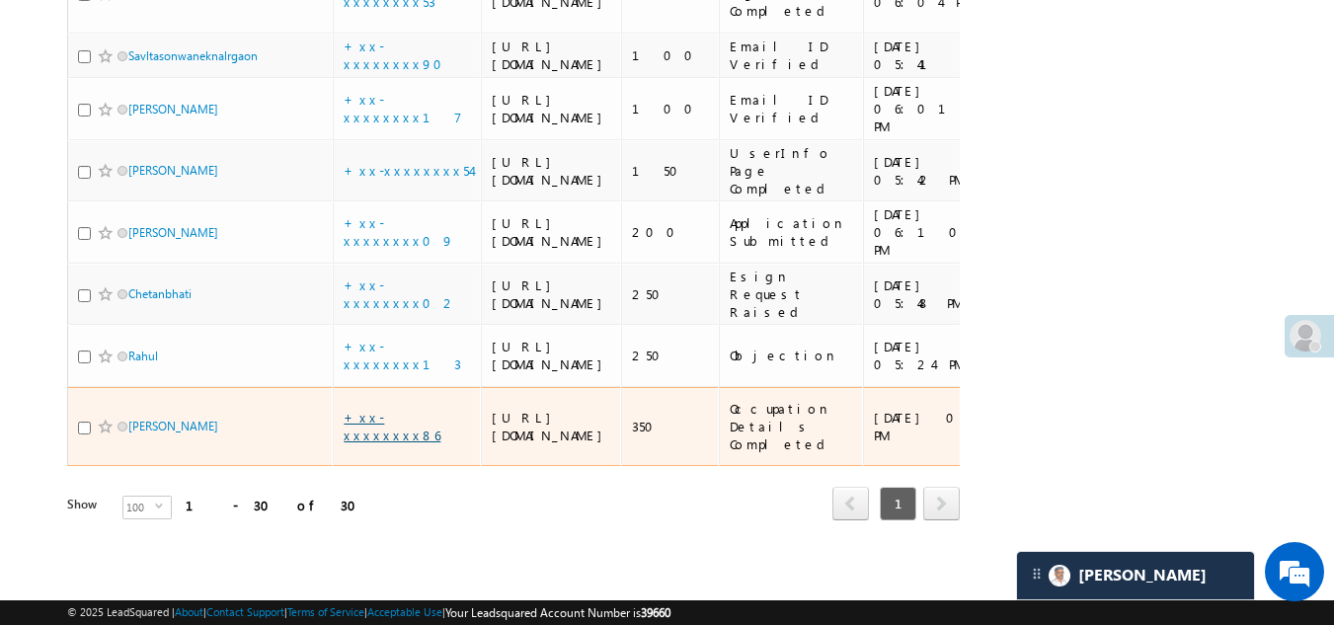
click at [400, 409] on link "+xx-xxxxxxxx86" at bounding box center [392, 426] width 97 height 35
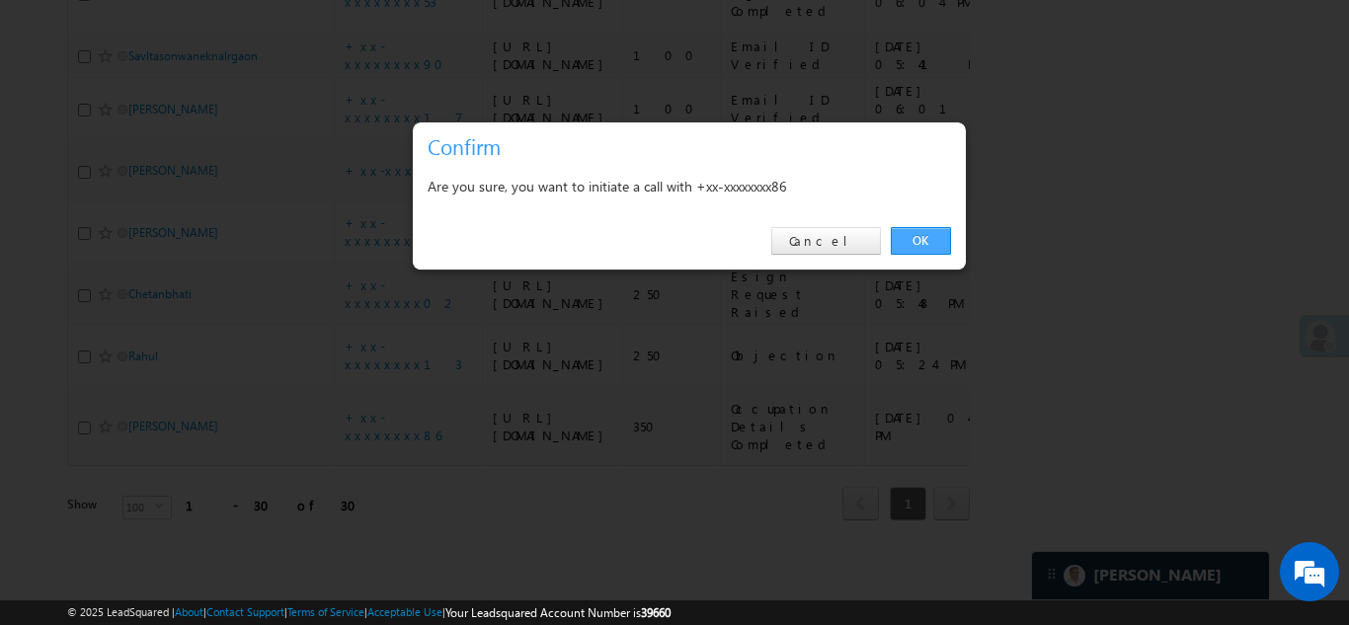
click at [919, 240] on link "OK" at bounding box center [921, 241] width 60 height 28
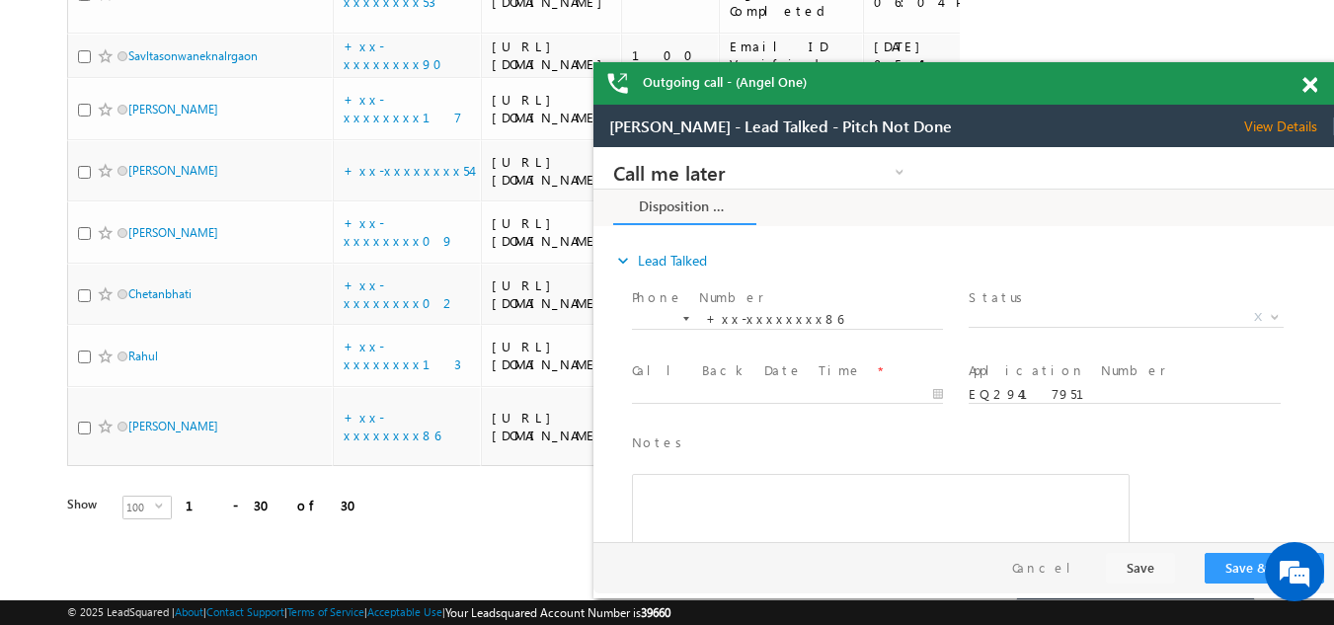
scroll to position [0, 0]
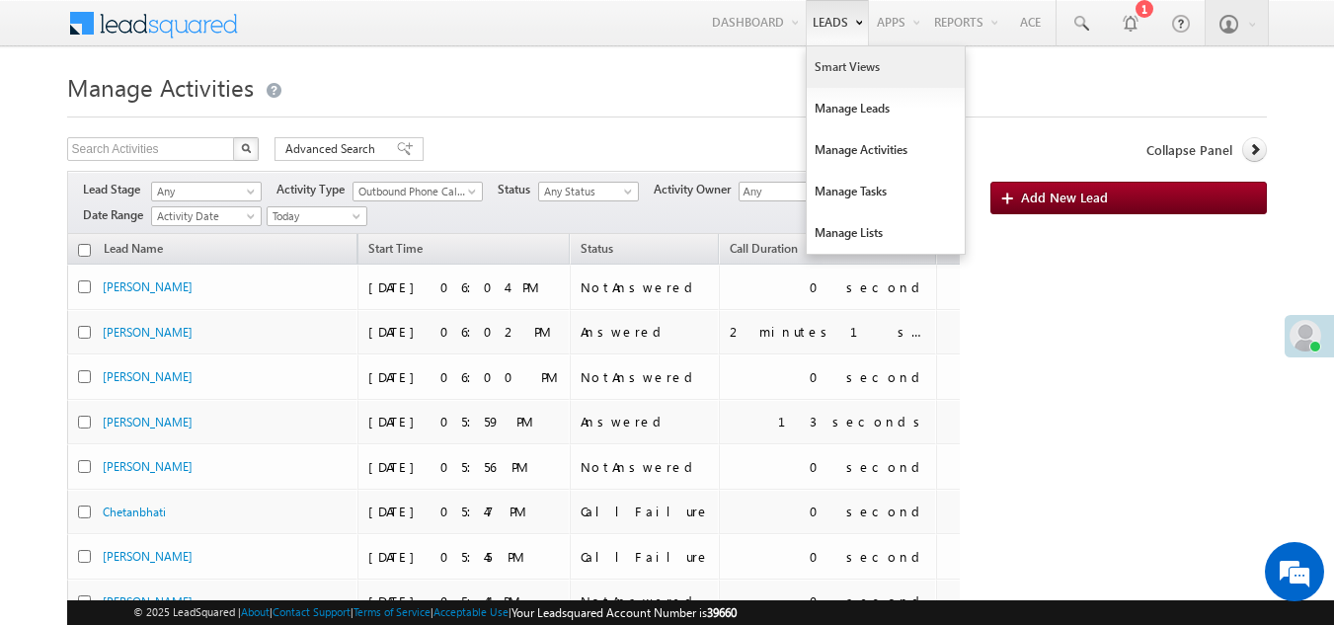
click at [838, 74] on link "Smart Views" at bounding box center [886, 66] width 158 height 41
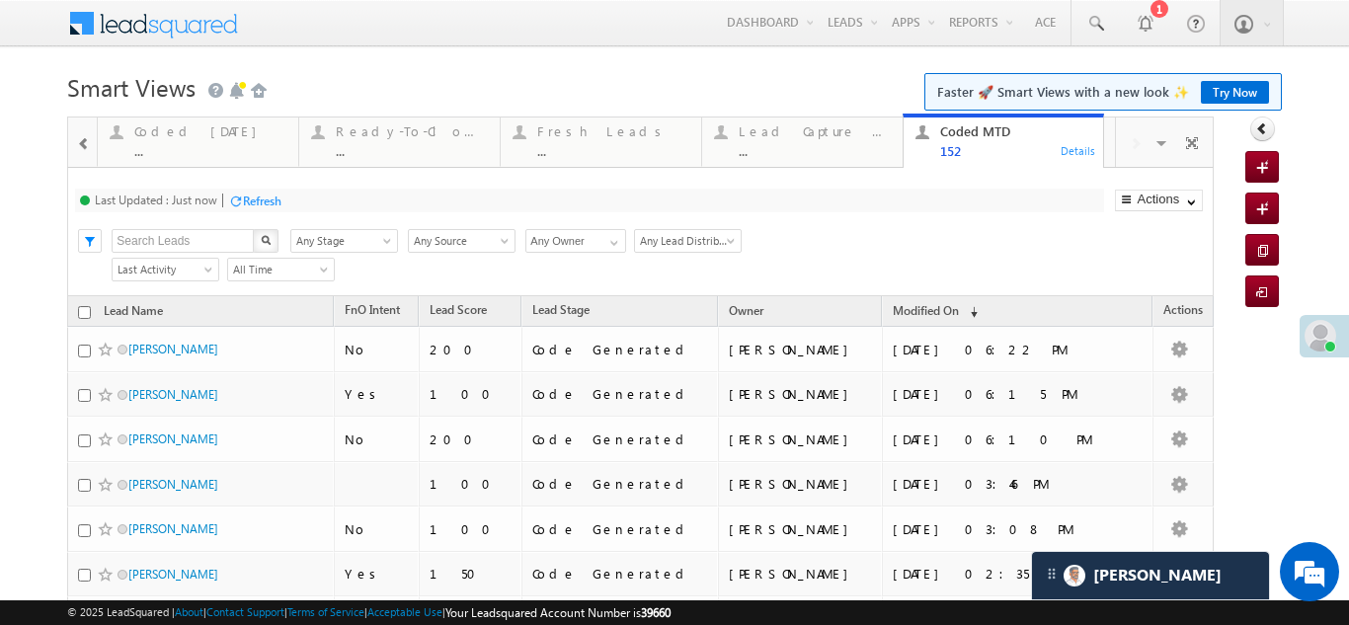
click at [84, 144] on span at bounding box center [84, 144] width 14 height 16
click at [378, 147] on div "..." at bounding box center [412, 150] width 152 height 15
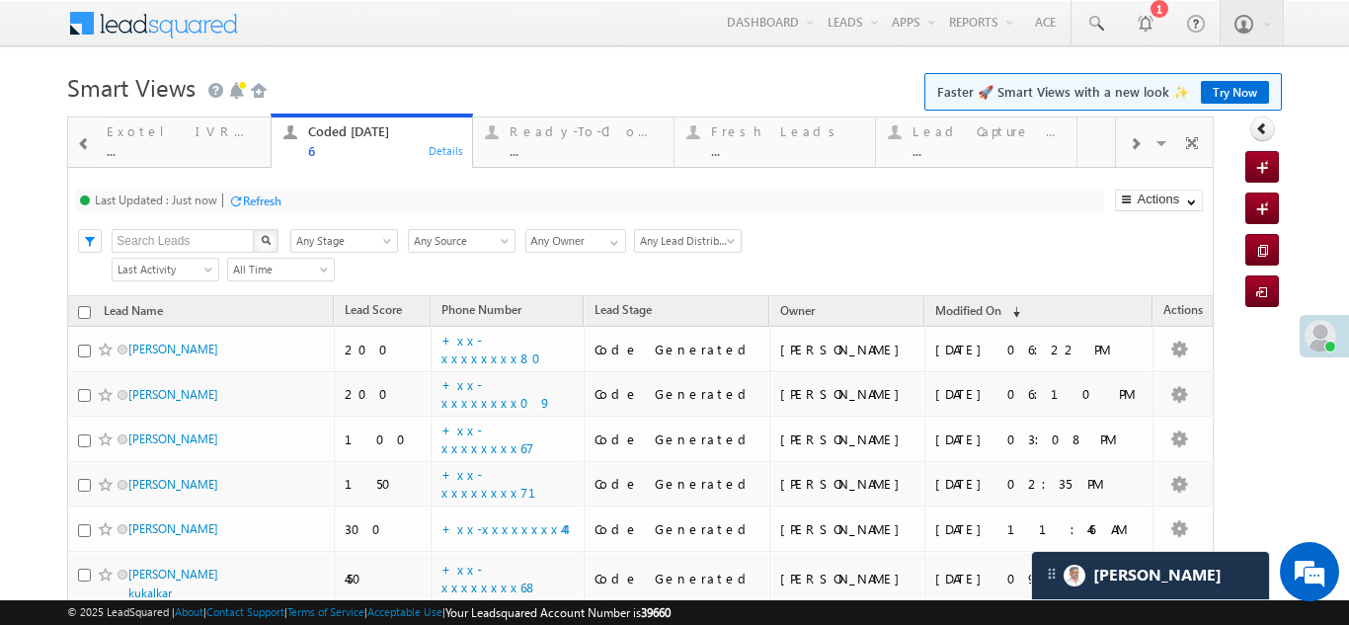
click at [263, 202] on div "Refresh" at bounding box center [262, 201] width 39 height 15
click at [980, 142] on div "Lead Capture Today ..." at bounding box center [988, 138] width 152 height 39
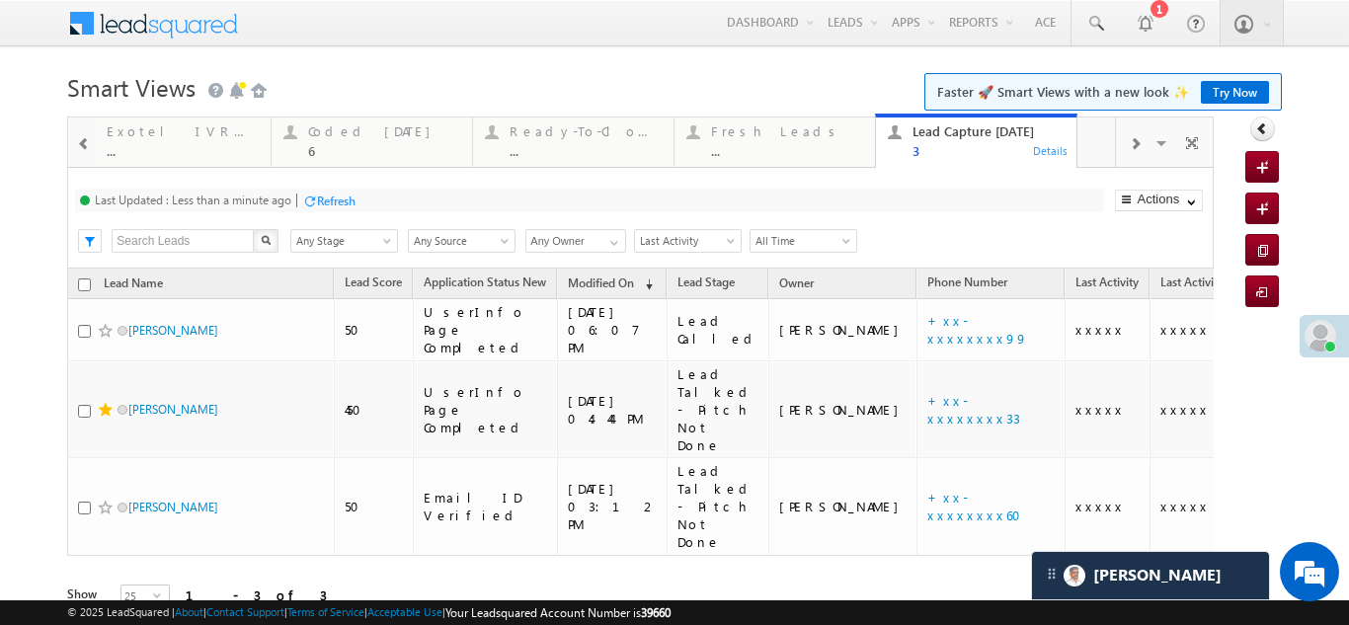
click at [336, 203] on div "Refresh" at bounding box center [336, 201] width 39 height 15
click at [742, 130] on div "Fresh Leads" at bounding box center [787, 131] width 152 height 16
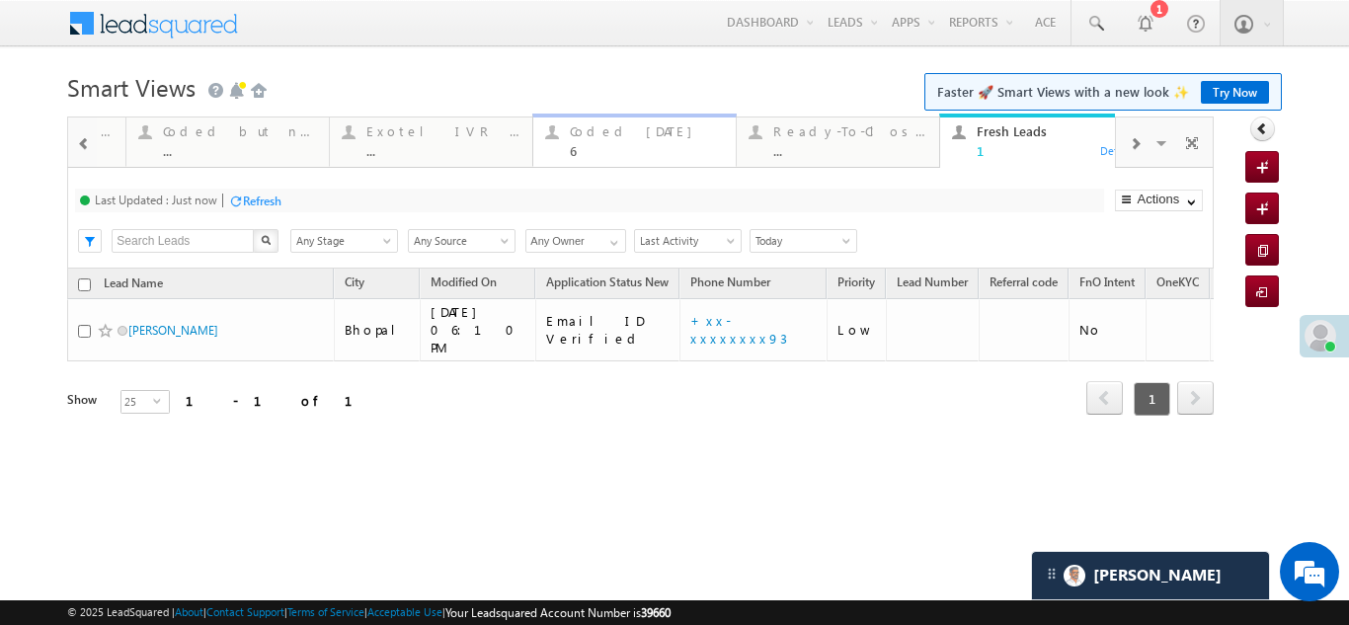
click at [598, 137] on div "Coded [DATE]" at bounding box center [647, 131] width 154 height 16
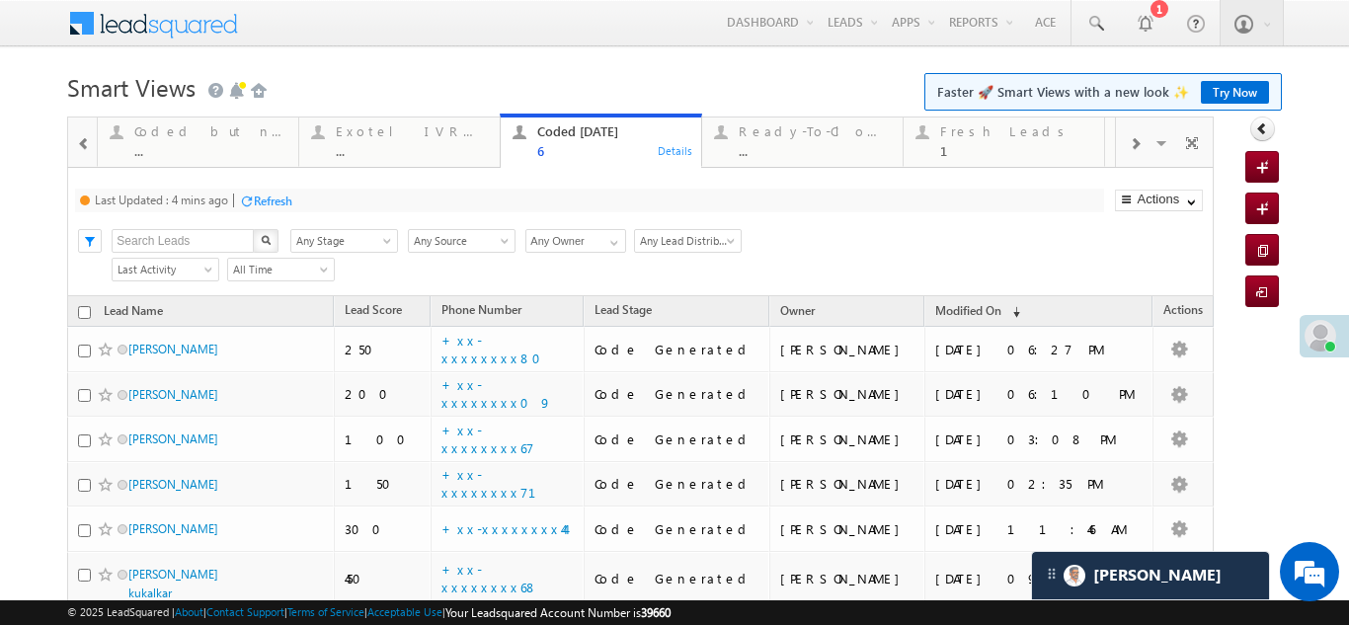
click at [278, 198] on div "Refresh" at bounding box center [273, 201] width 39 height 15
click at [347, 198] on div "Refresh" at bounding box center [336, 201] width 39 height 15
click at [964, 138] on div "Fresh Leads" at bounding box center [1016, 131] width 152 height 16
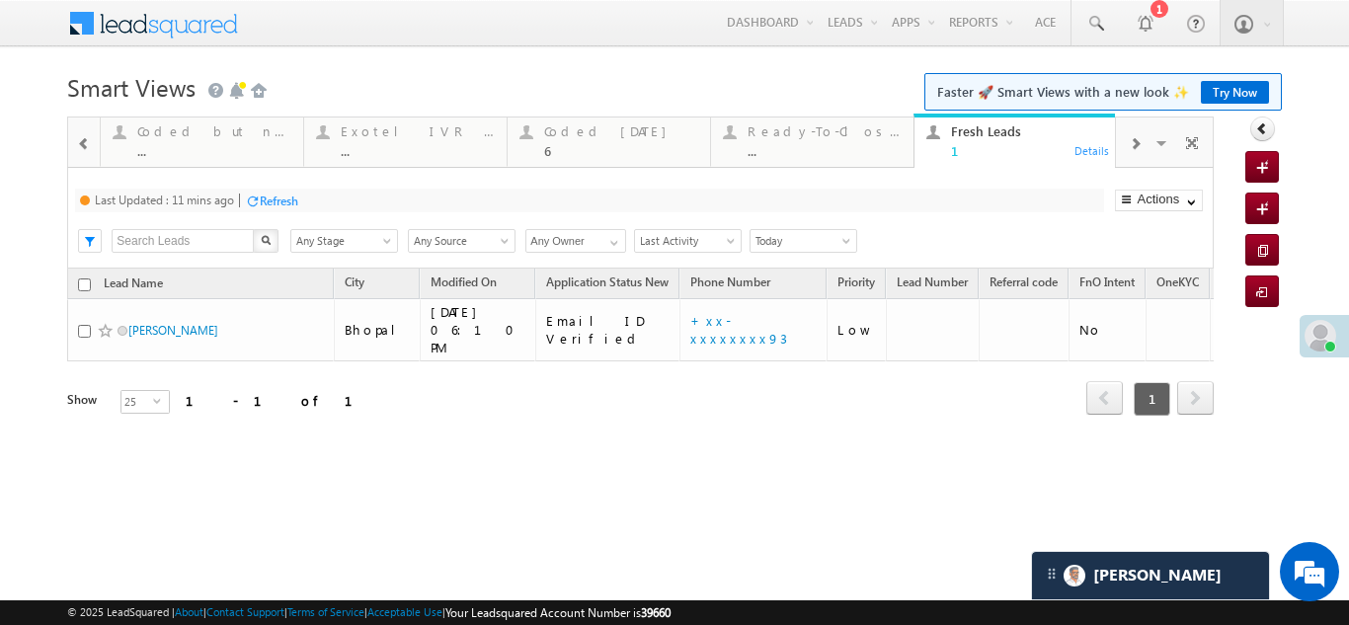
click at [290, 198] on div "Refresh" at bounding box center [279, 201] width 39 height 15
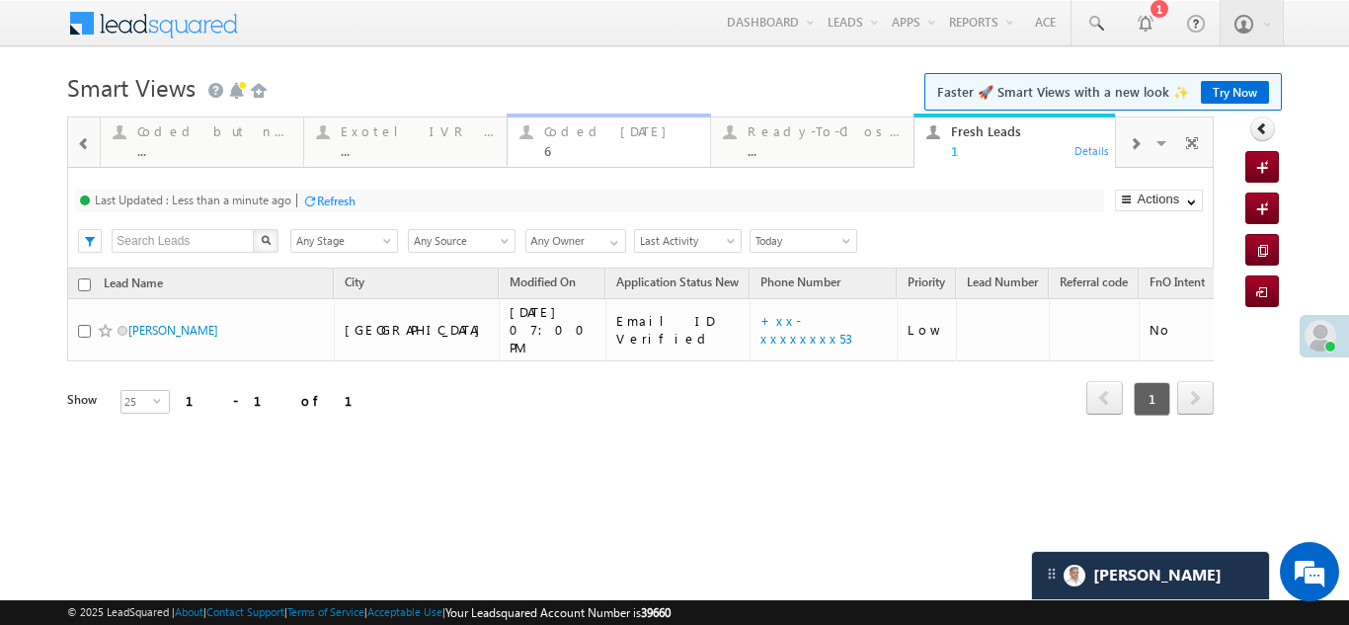
click at [580, 131] on div "Coded [DATE]" at bounding box center [621, 131] width 154 height 16
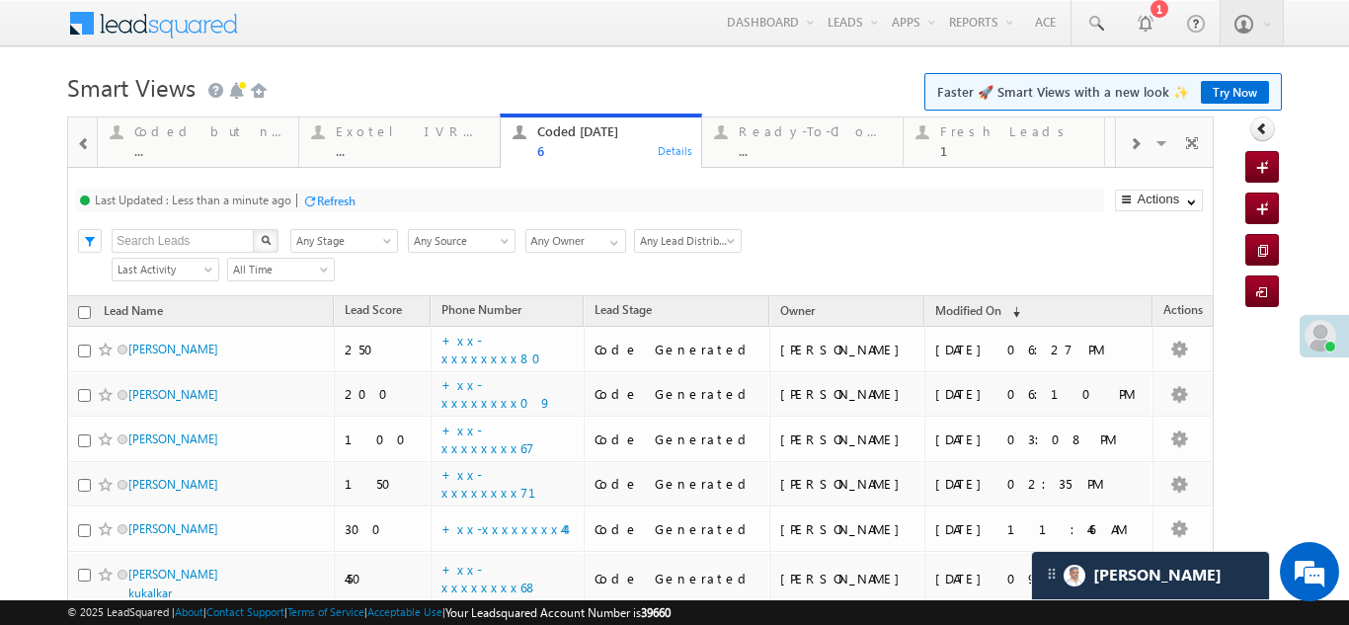
click at [335, 204] on div "Refresh" at bounding box center [336, 201] width 39 height 15
click at [256, 198] on div "Refresh" at bounding box center [262, 201] width 39 height 15
click at [969, 139] on div "Fresh Leads 1" at bounding box center [1016, 138] width 152 height 39
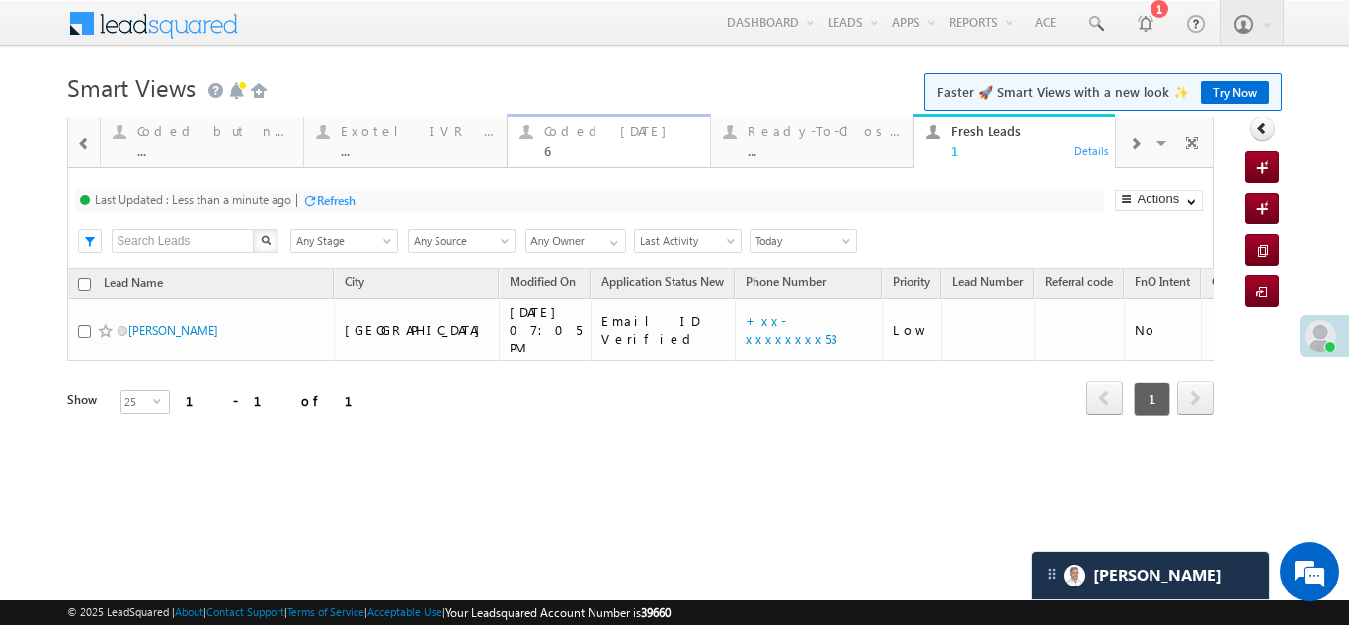
click at [574, 138] on div "Coded [DATE]" at bounding box center [621, 131] width 154 height 16
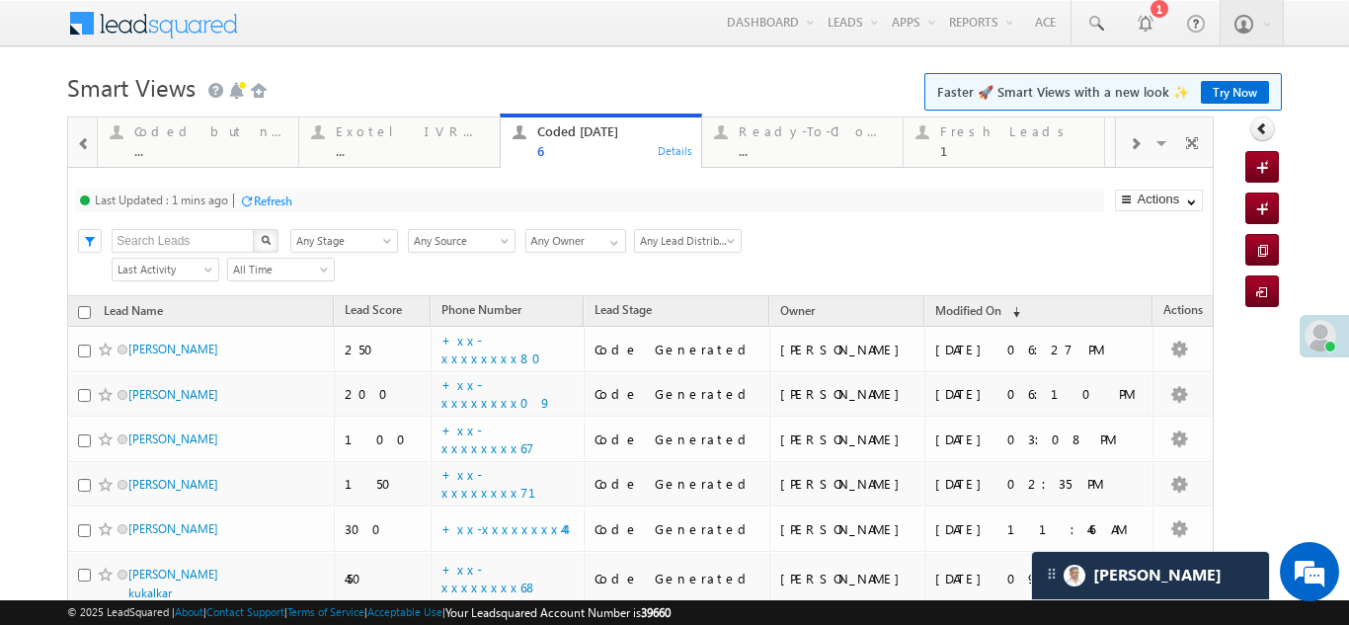
click at [265, 201] on div "Refresh" at bounding box center [273, 201] width 39 height 15
click at [285, 204] on div "Last Updated : Just now Refresh Refreshing..." at bounding box center [589, 201] width 1028 height 24
click at [273, 201] on div "Refresh" at bounding box center [262, 201] width 39 height 15
click at [263, 196] on div "Refresh" at bounding box center [262, 201] width 39 height 15
click at [274, 203] on div "Refresh" at bounding box center [262, 201] width 39 height 15
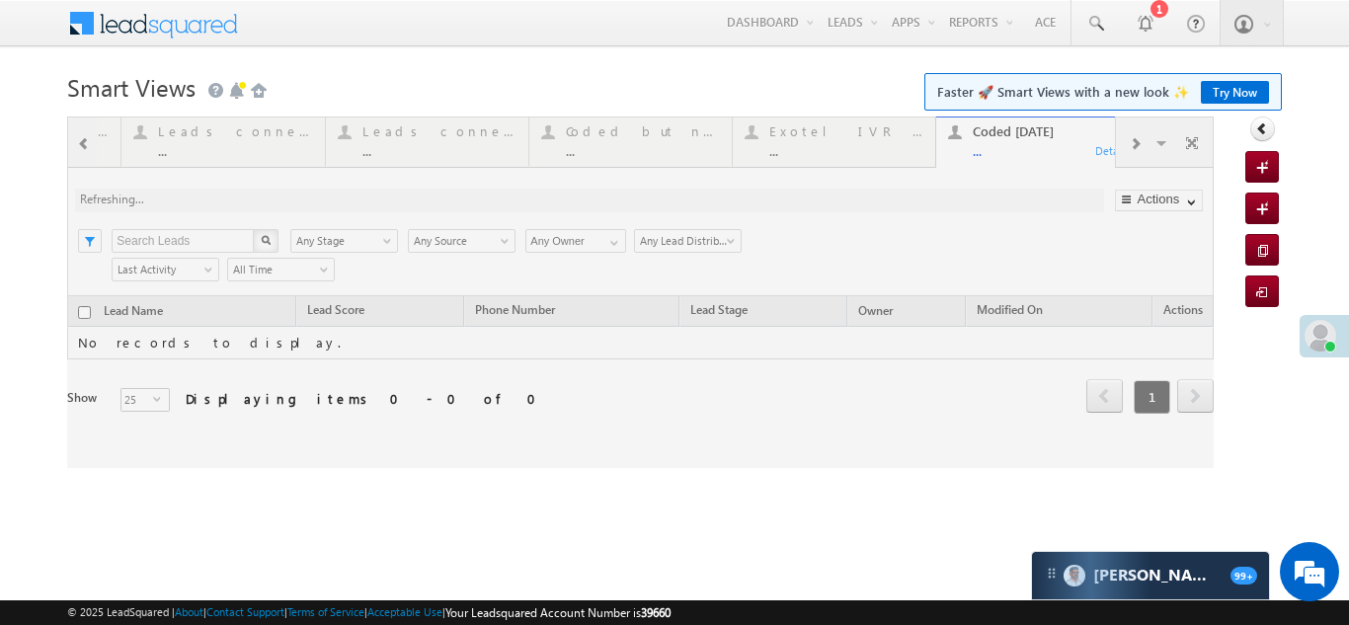
click at [1135, 141] on div at bounding box center [640, 293] width 1146 height 352
click at [1135, 143] on div at bounding box center [640, 293] width 1146 height 352
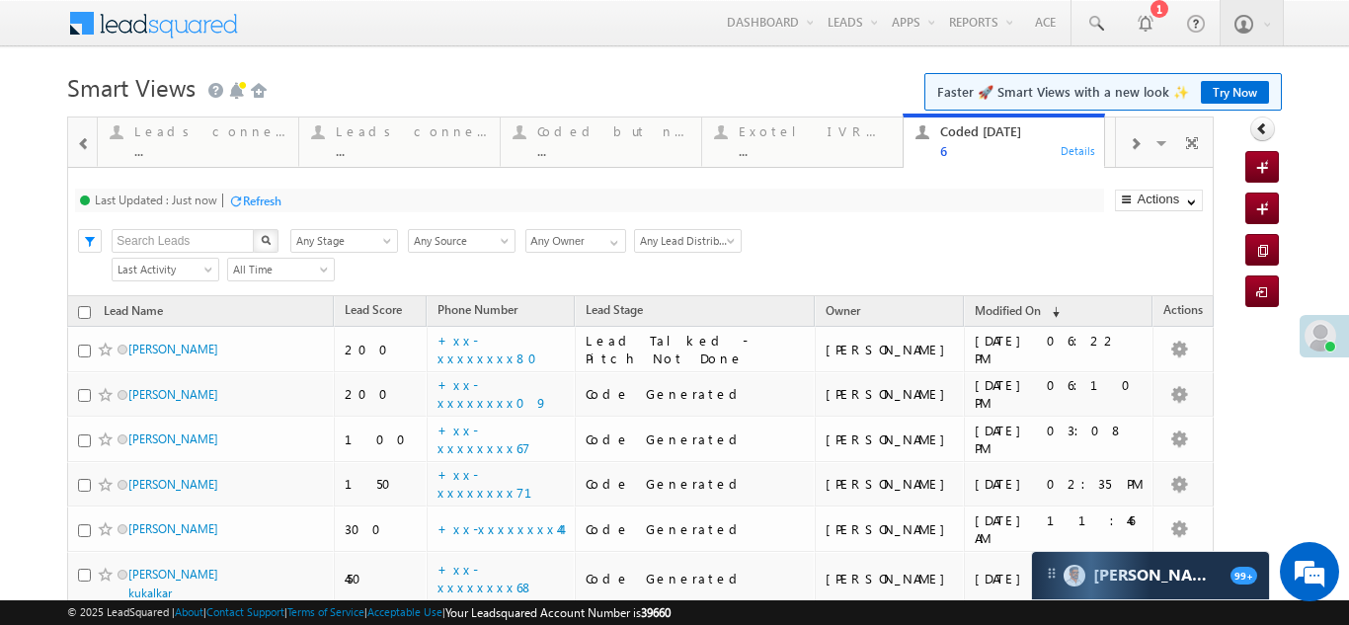
click at [1129, 144] on span at bounding box center [1135, 144] width 12 height 16
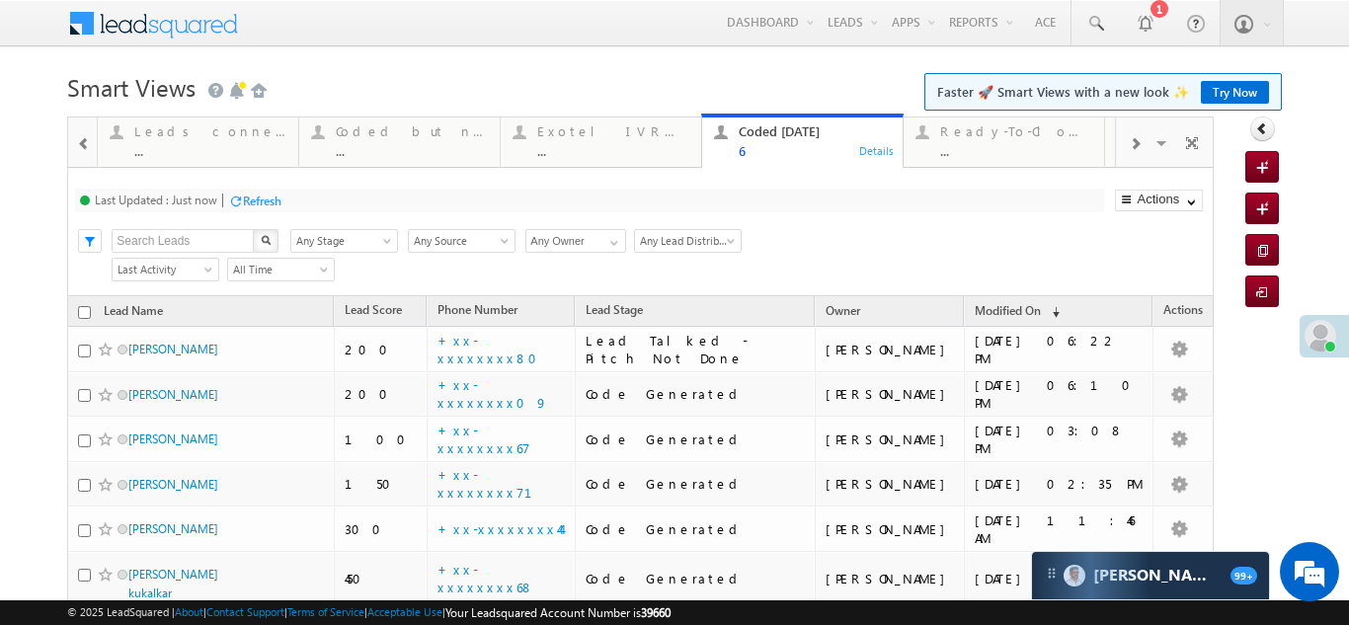
click at [1129, 143] on span at bounding box center [1135, 144] width 12 height 16
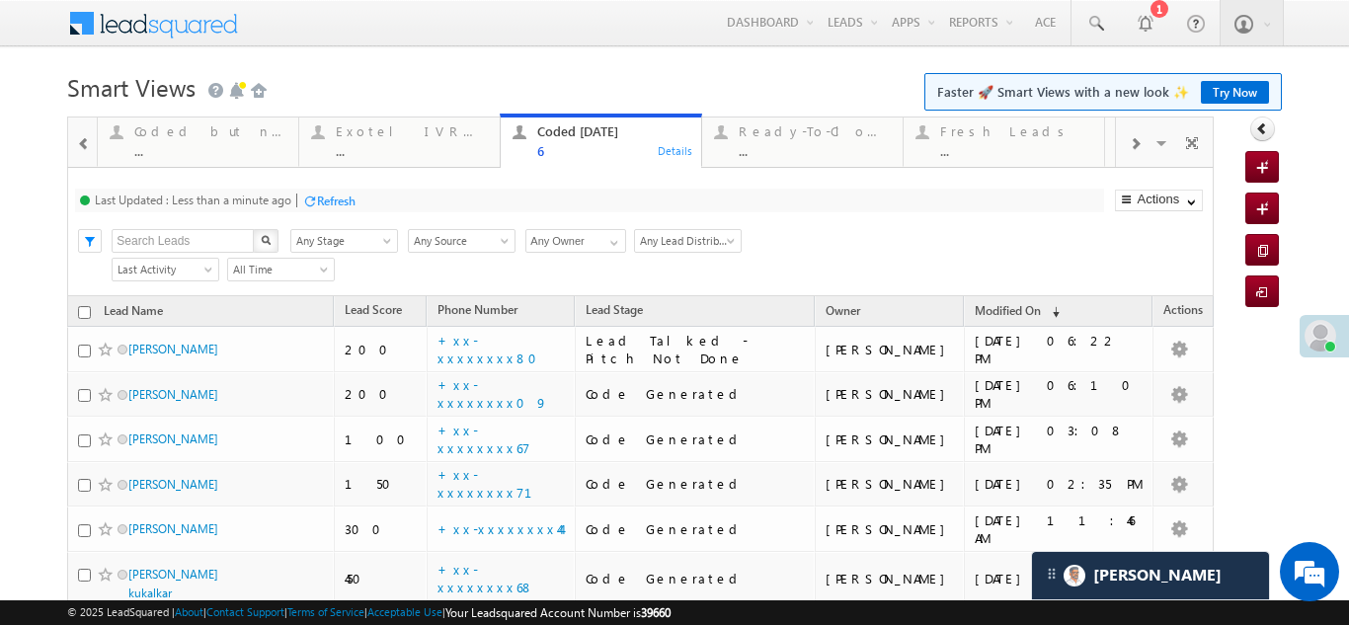
click at [336, 205] on div "Refresh" at bounding box center [336, 201] width 39 height 15
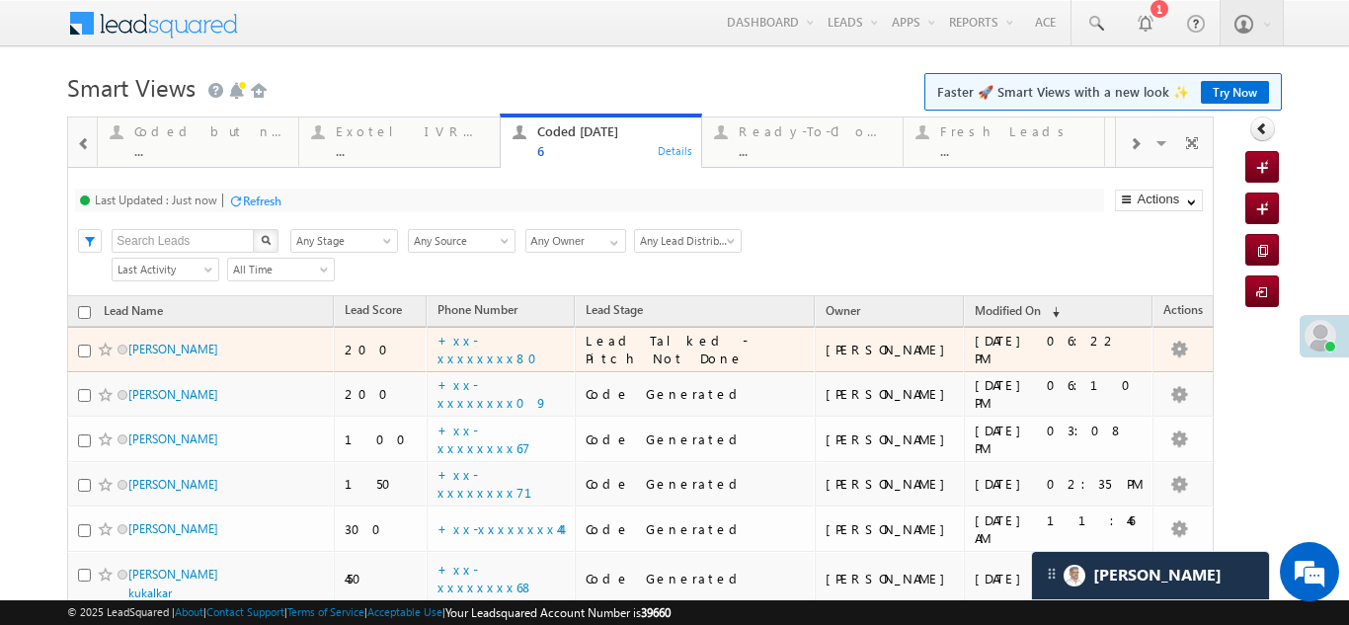
click at [261, 200] on div "Refresh" at bounding box center [262, 201] width 39 height 15
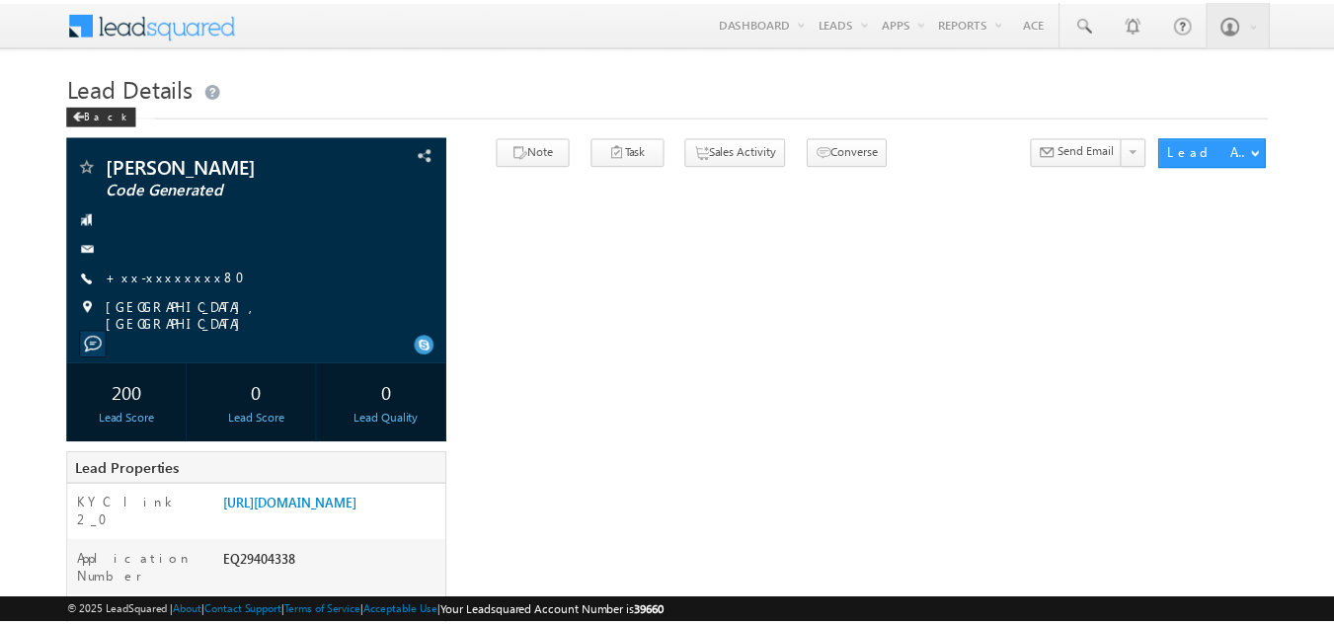
scroll to position [99, 0]
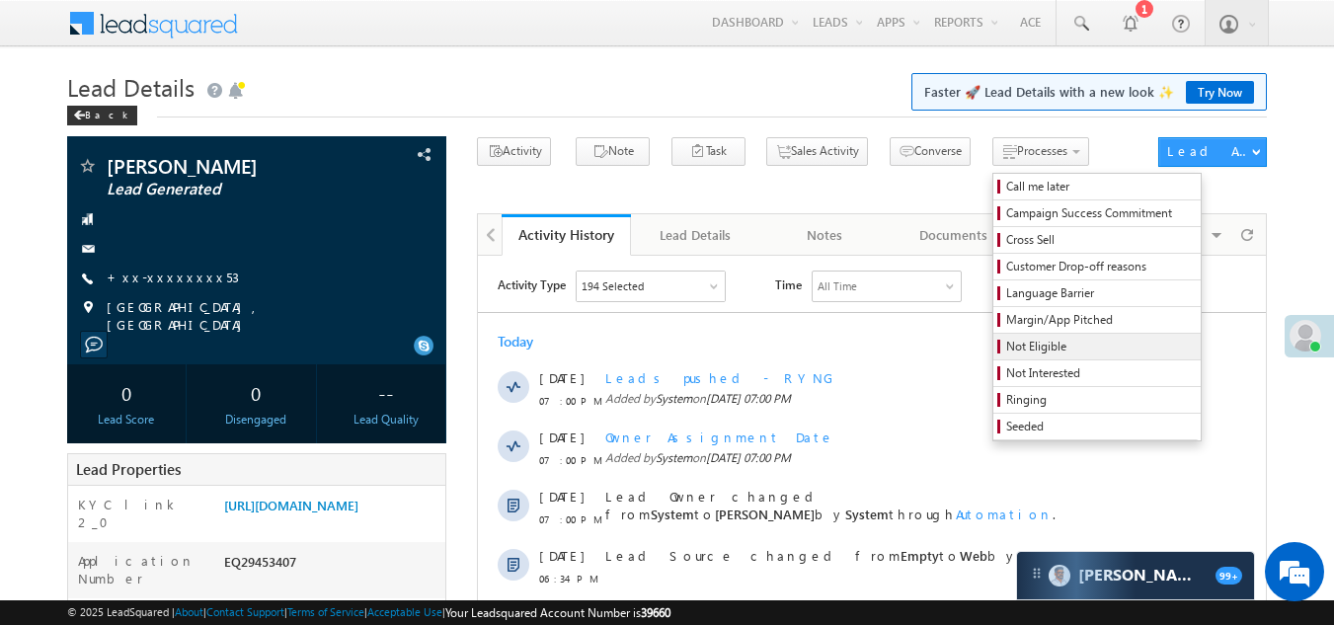
click at [1006, 350] on span "Not Eligible" at bounding box center [1100, 347] width 188 height 18
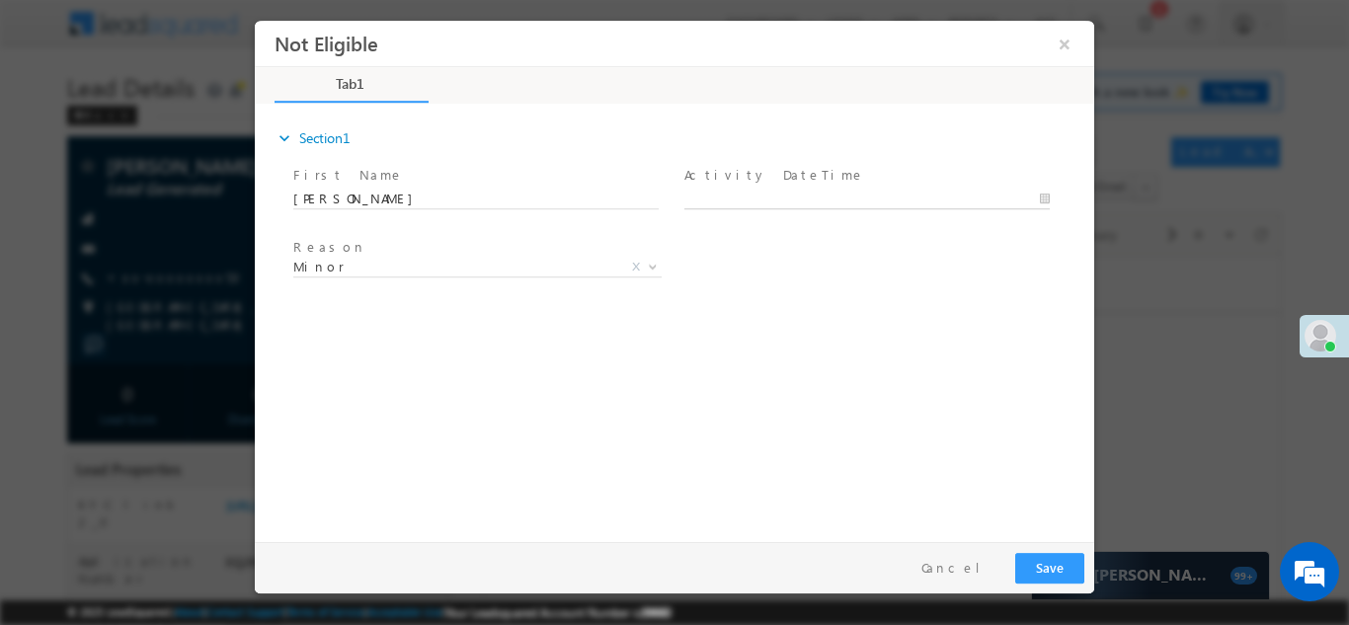
type input "[DATE] 7:05 PM"
click at [779, 195] on input "[DATE] 7:05 PM" at bounding box center [866, 199] width 365 height 20
click at [1056, 565] on button "Save" at bounding box center [1049, 567] width 69 height 31
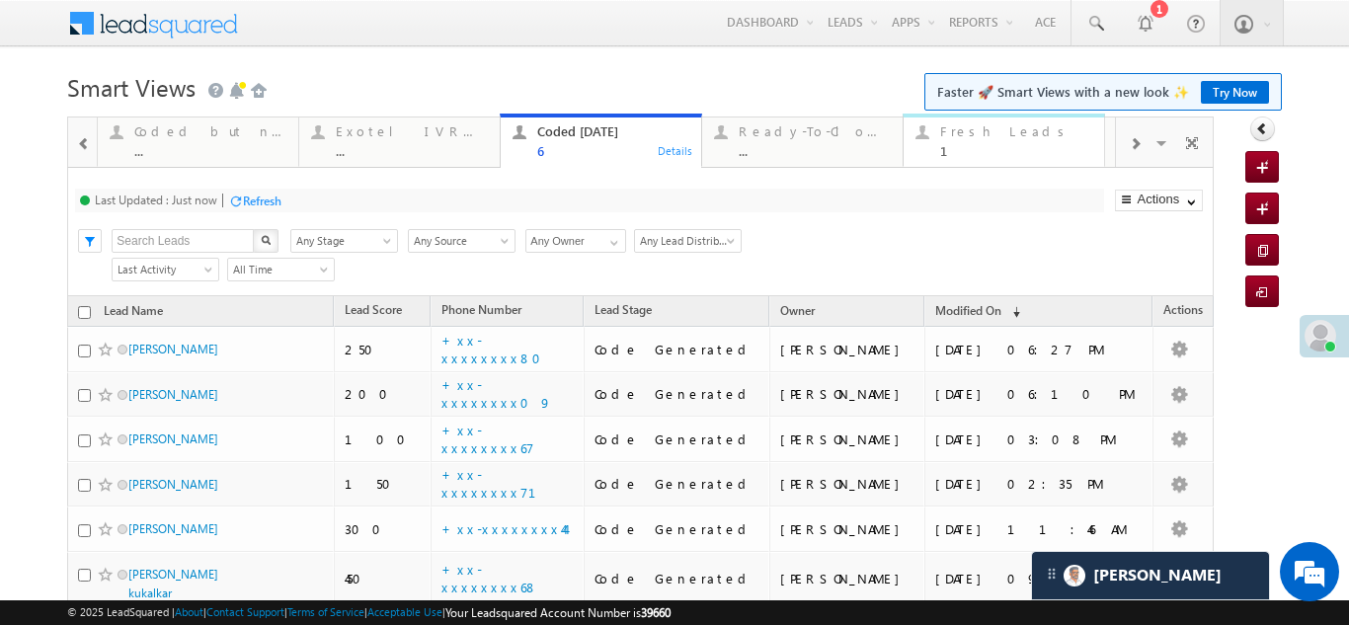
click at [973, 138] on div "Fresh Leads" at bounding box center [1016, 131] width 152 height 16
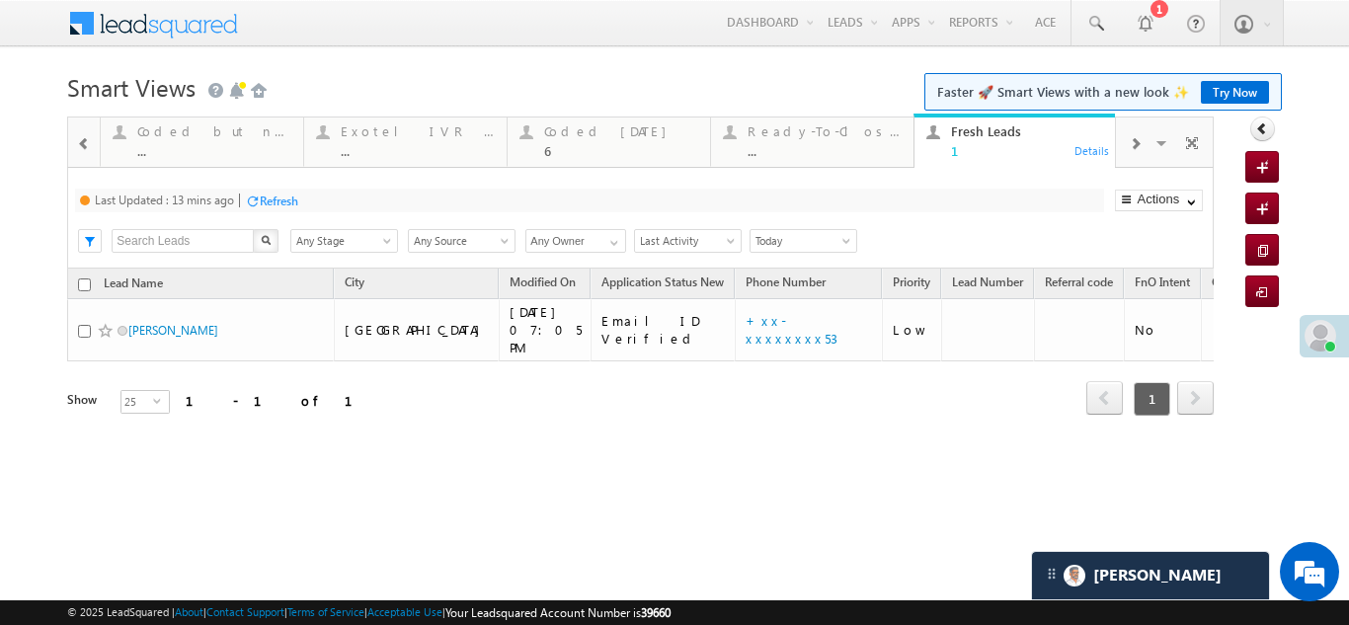
click at [279, 200] on div "Refresh" at bounding box center [279, 201] width 39 height 15
click at [1334, 342] on div at bounding box center [1330, 347] width 12 height 12
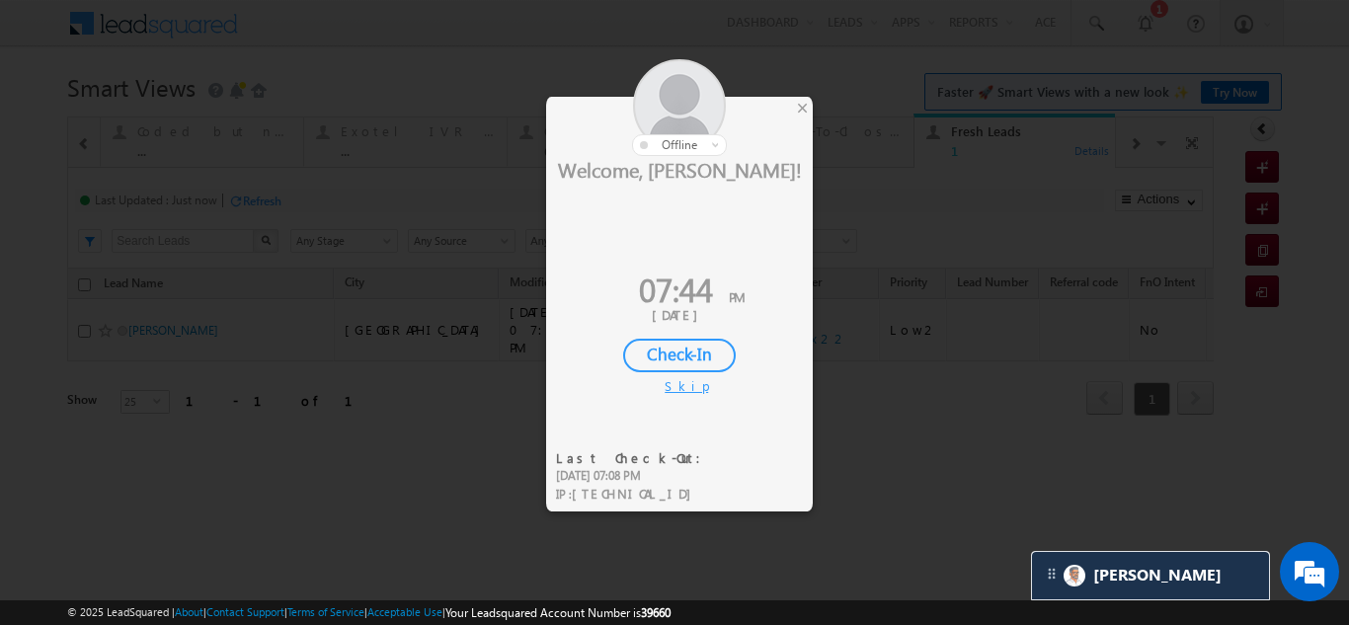
click at [701, 349] on div "Check-In" at bounding box center [679, 356] width 113 height 34
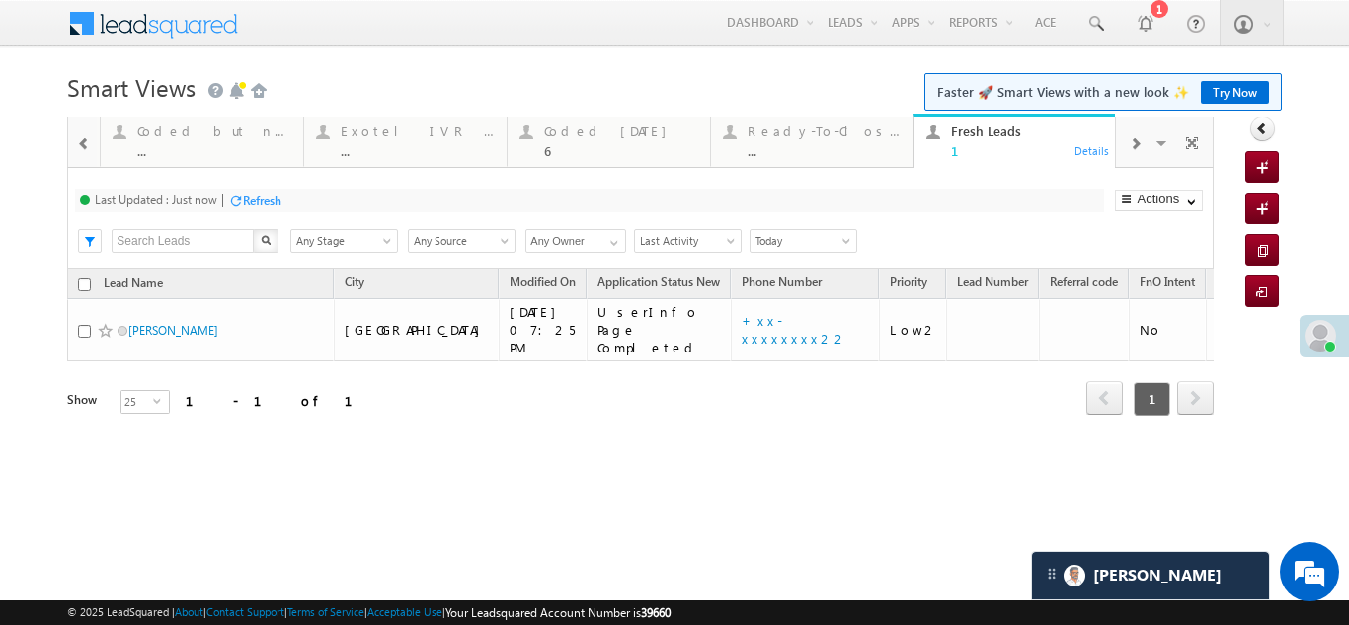
click at [1321, 322] on span at bounding box center [1320, 336] width 32 height 32
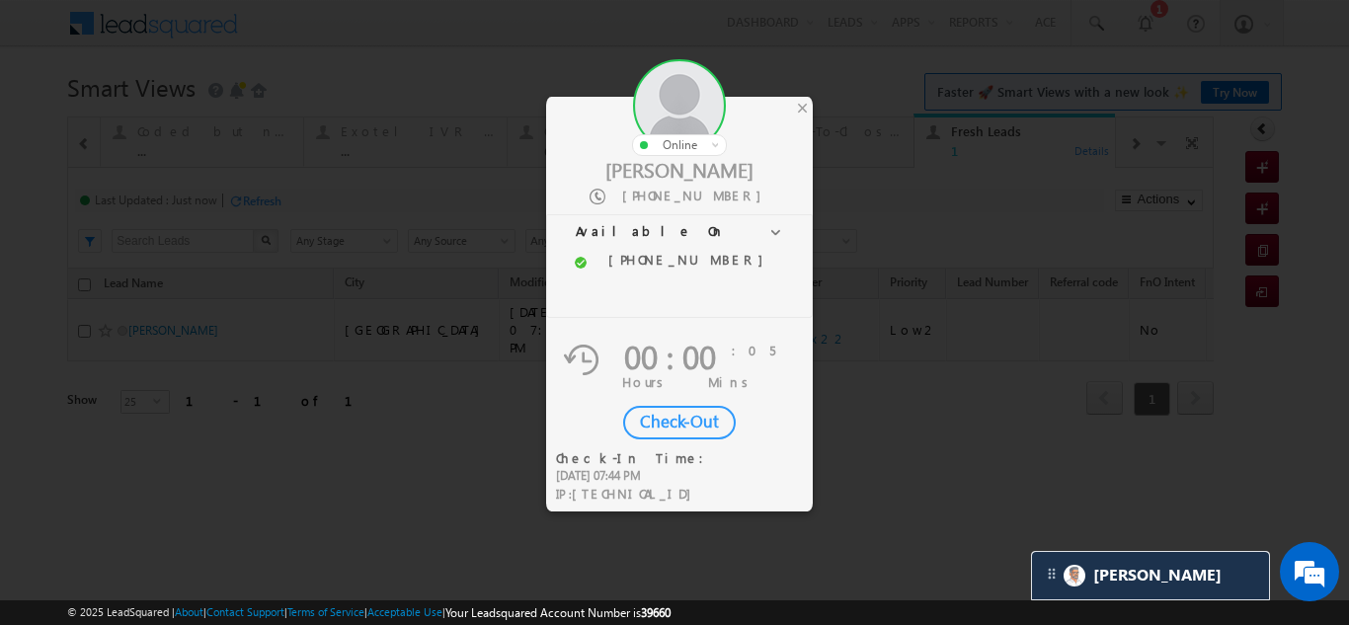
click at [704, 419] on div "Check-Out" at bounding box center [679, 423] width 113 height 34
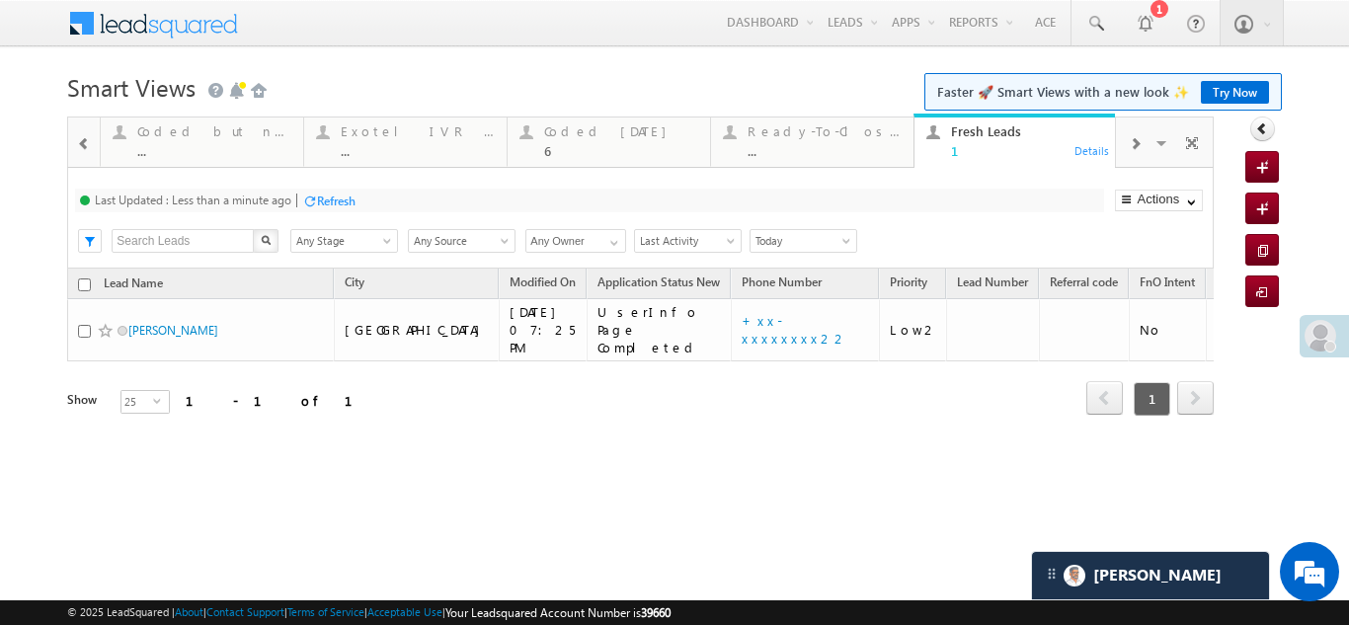
click at [328, 201] on div "Refresh" at bounding box center [336, 201] width 39 height 15
